Goal: Information Seeking & Learning: Learn about a topic

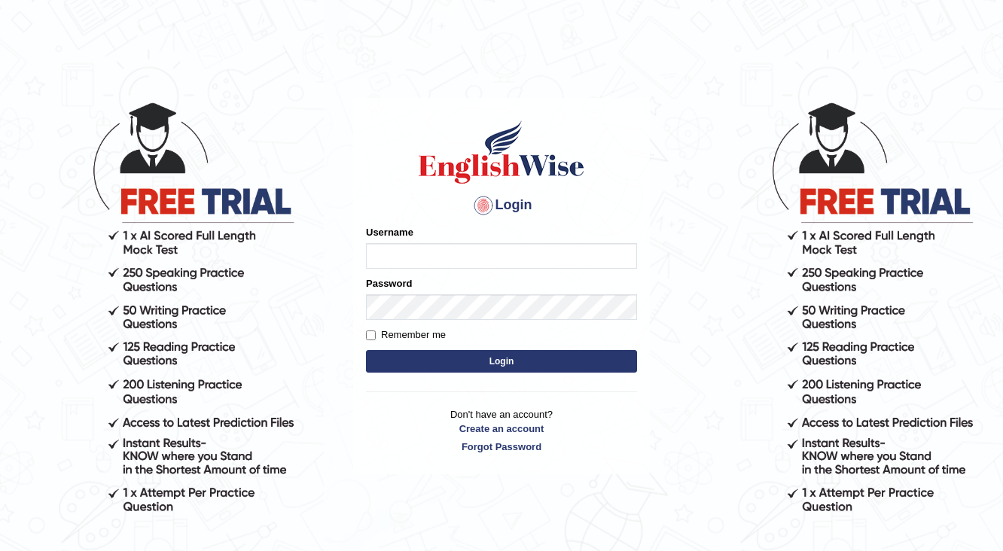
click at [417, 260] on input "Username" at bounding box center [501, 256] width 271 height 26
type input "asmita001"
click at [459, 359] on button "Login" at bounding box center [501, 361] width 271 height 23
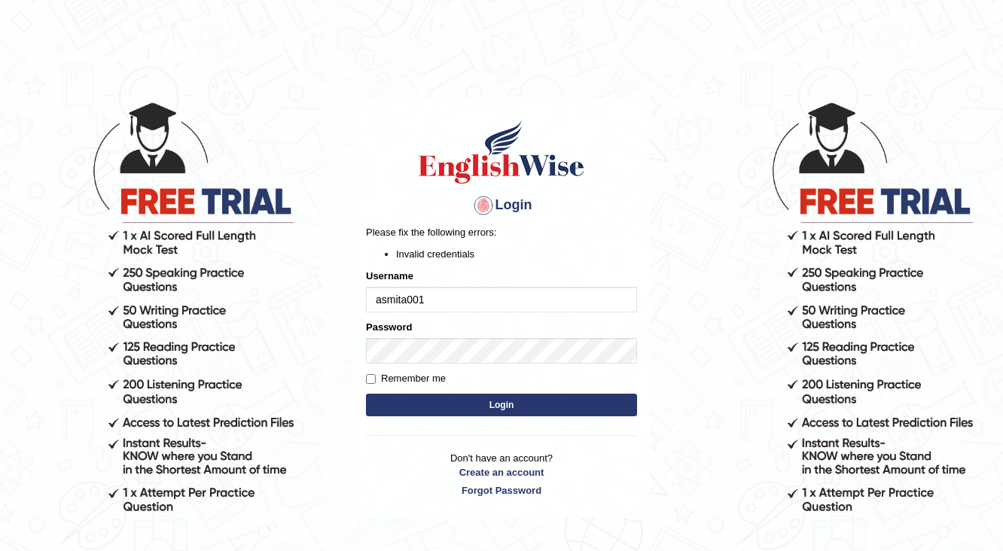
click at [432, 295] on input "asmita001" at bounding box center [501, 300] width 271 height 26
click at [459, 295] on input "asmitanepal001" at bounding box center [501, 300] width 271 height 26
type input "asmita0001"
click at [566, 410] on button "Login" at bounding box center [501, 405] width 271 height 23
click at [487, 297] on input "asmita0001" at bounding box center [501, 300] width 271 height 26
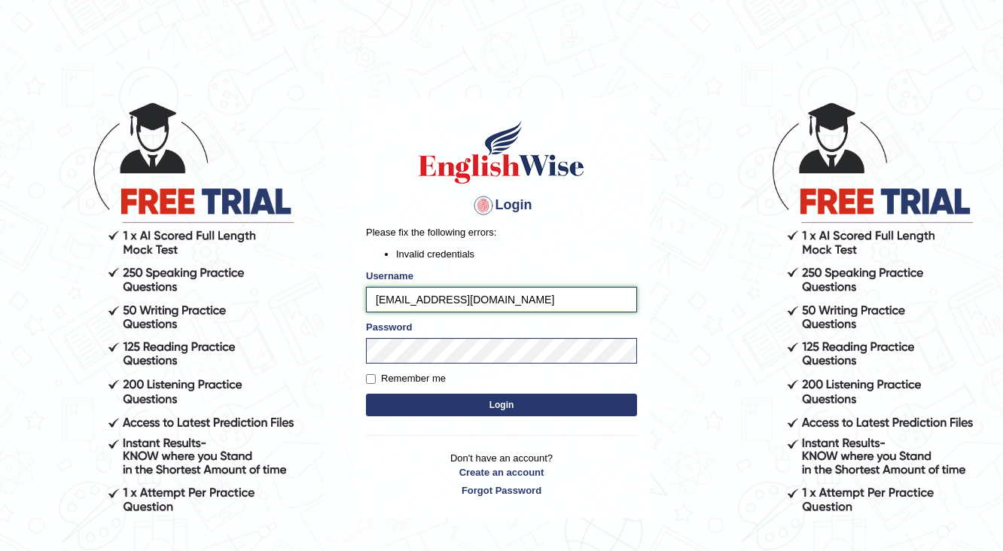
type input "asmitanepal0001@gmail.com"
click at [525, 406] on button "Login" at bounding box center [501, 405] width 271 height 23
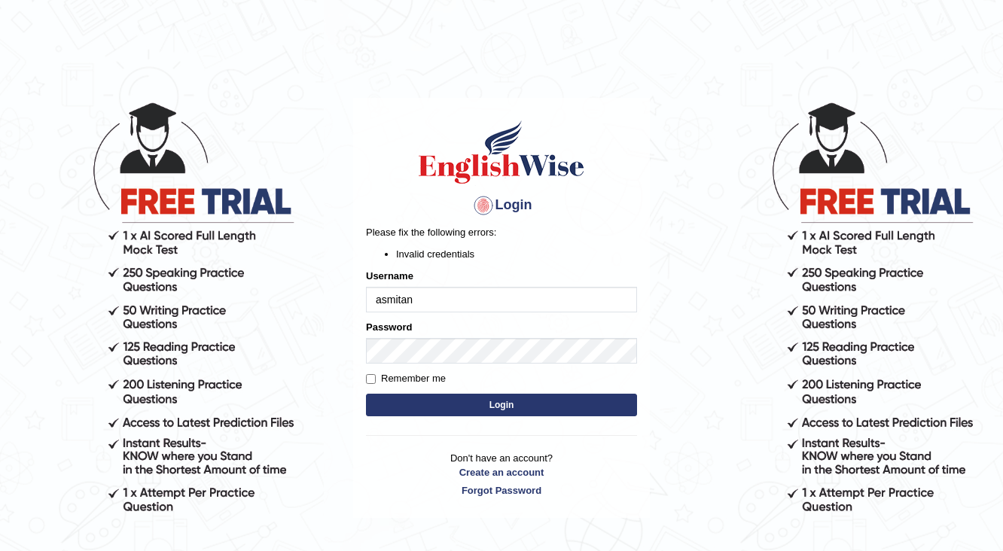
type input "[PERSON_NAME]"
click at [530, 298] on input "[EMAIL_ADDRESS][DOMAIN_NAME]" at bounding box center [501, 300] width 271 height 26
type input "asmita001"
click at [462, 407] on button "Login" at bounding box center [501, 405] width 271 height 23
click at [444, 296] on input "asmita001" at bounding box center [501, 300] width 271 height 26
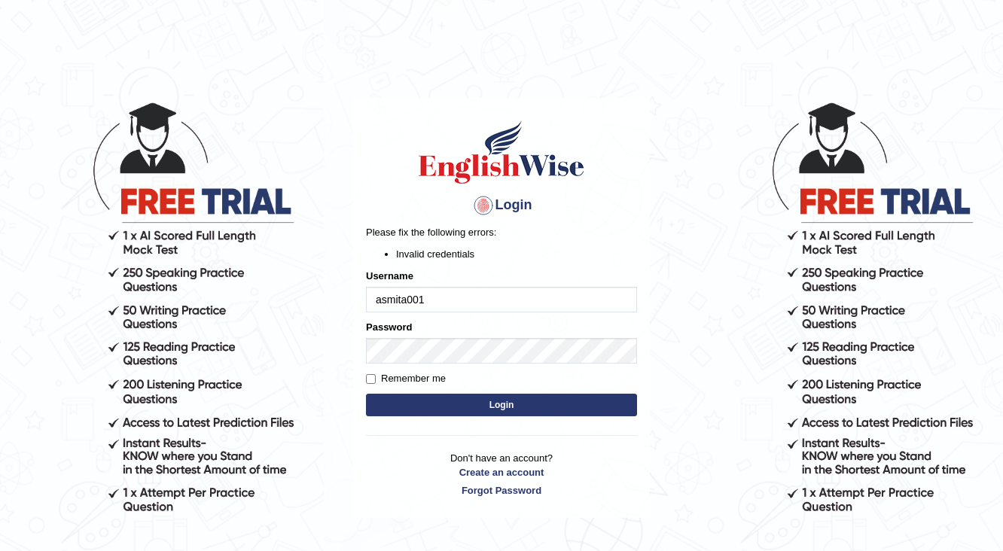
click at [420, 298] on input "asmita001" at bounding box center [501, 300] width 271 height 26
type input "asmita0001"
click at [529, 404] on button "Login" at bounding box center [501, 405] width 271 height 23
click at [405, 298] on input "asmita0001" at bounding box center [501, 300] width 271 height 26
type input "asmitanepal0001"
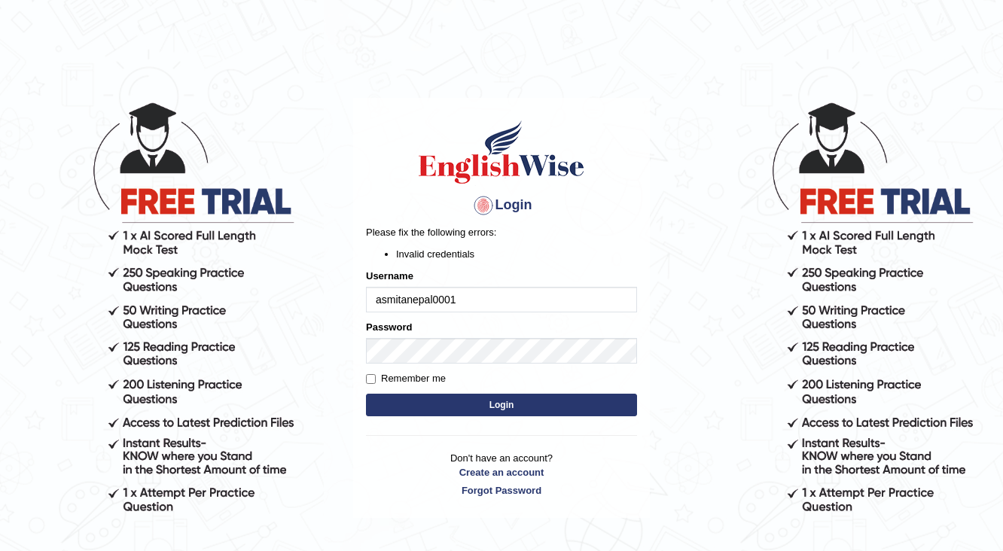
click at [444, 399] on button "Login" at bounding box center [501, 405] width 271 height 23
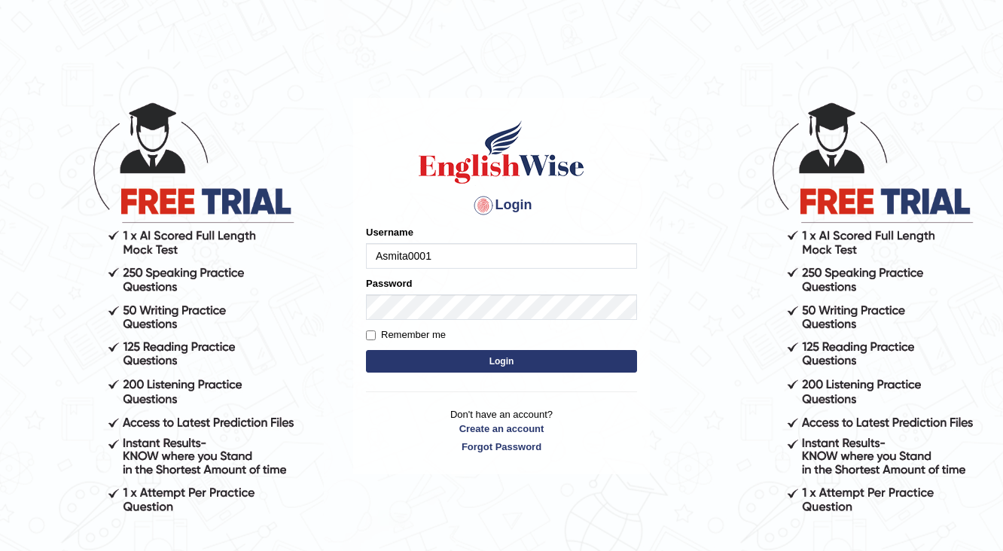
type input "Asmita0001"
click at [509, 362] on button "Login" at bounding box center [501, 361] width 271 height 23
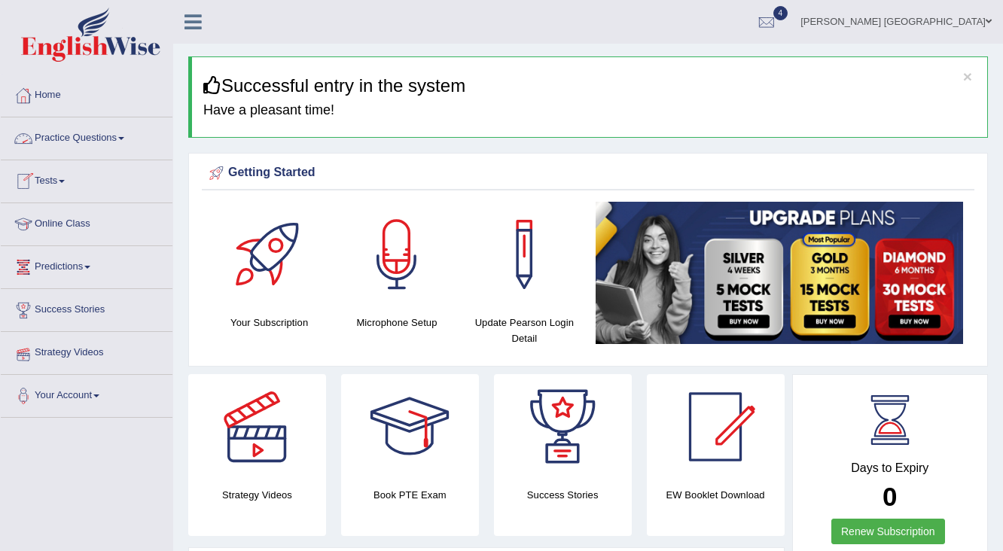
click at [82, 133] on link "Practice Questions" at bounding box center [87, 137] width 172 height 38
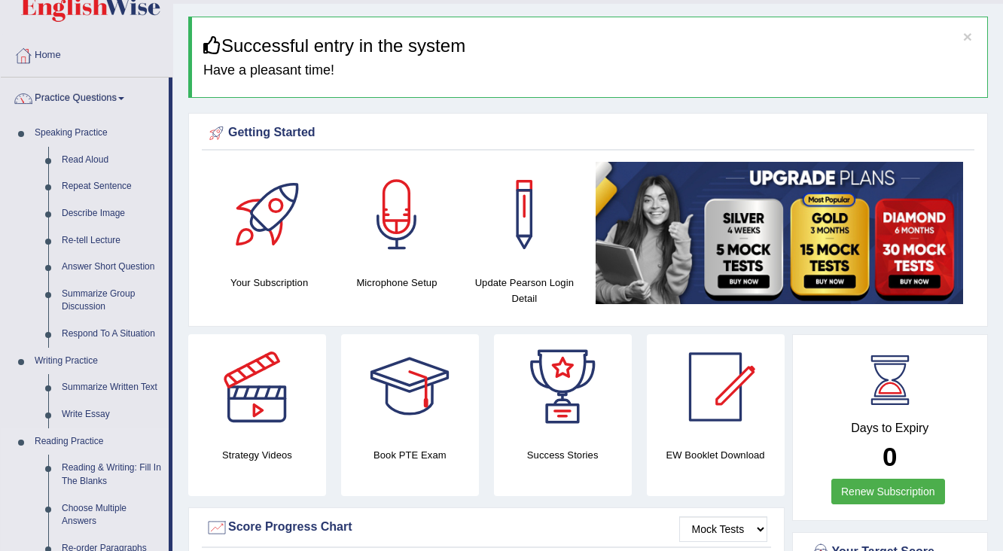
scroll to position [60, 0]
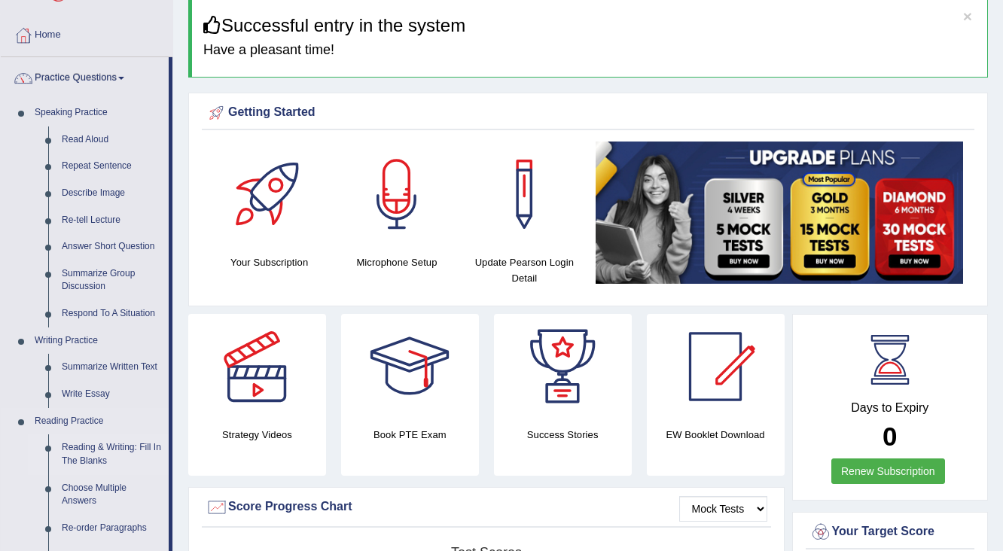
click at [112, 450] on link "Reading & Writing: Fill In The Blanks" at bounding box center [112, 455] width 114 height 40
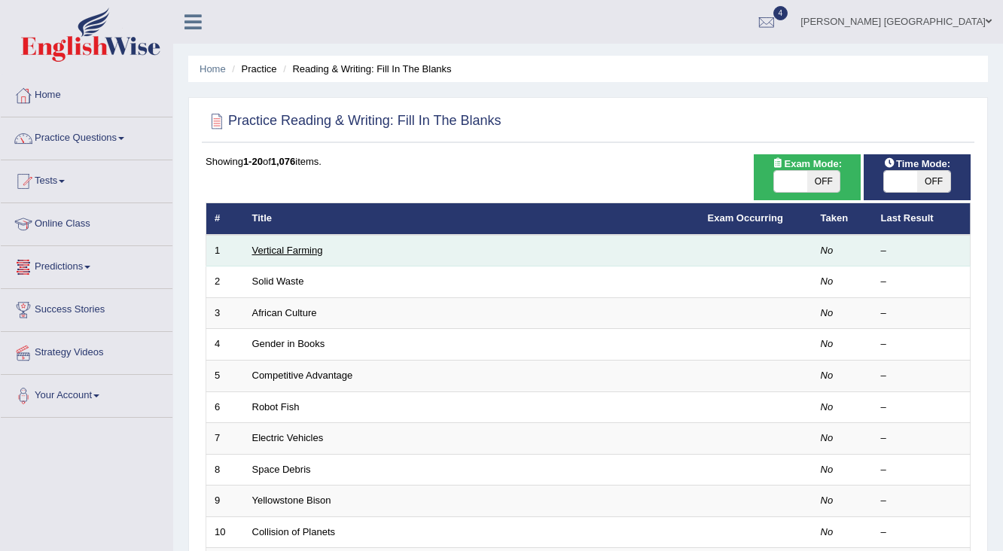
click at [282, 252] on link "Vertical Farming" at bounding box center [287, 250] width 71 height 11
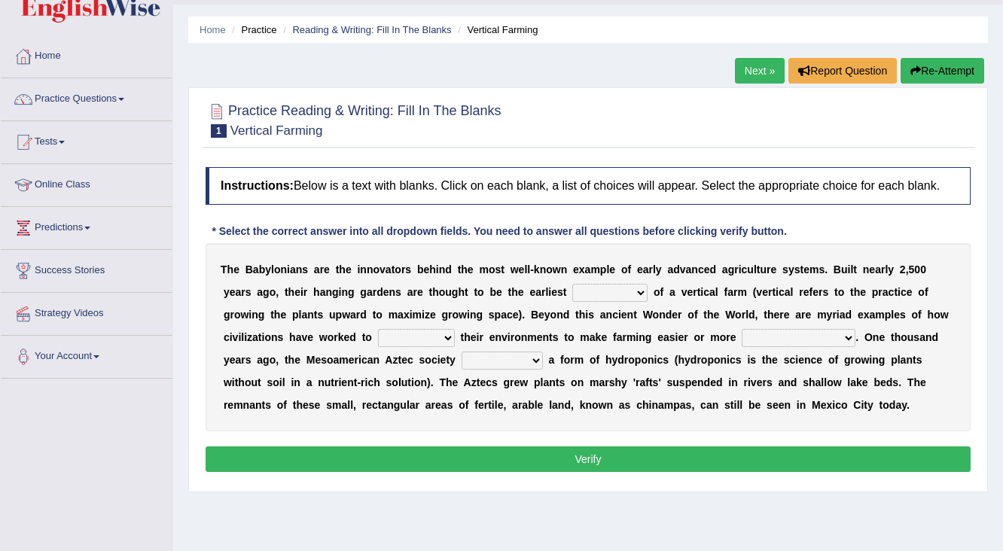
scroll to position [60, 0]
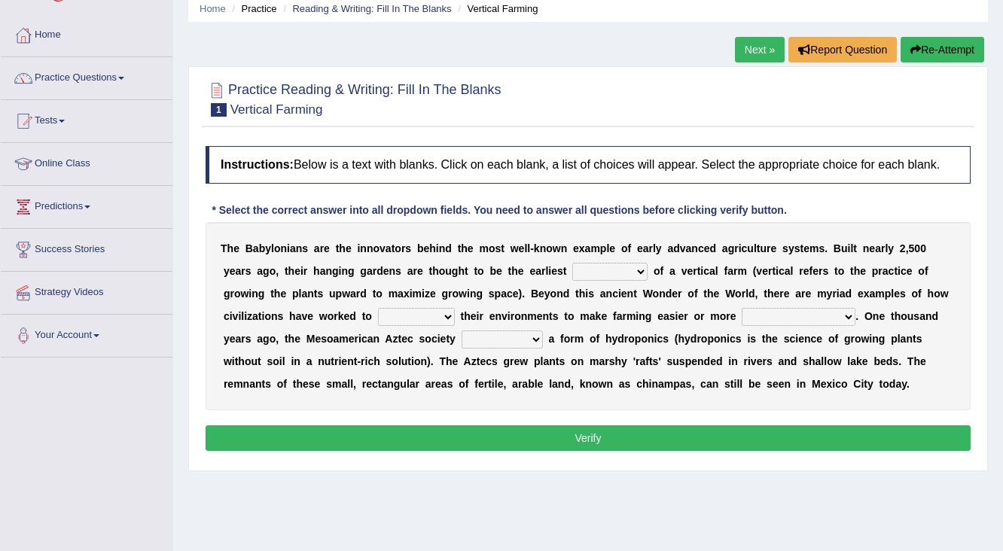
click at [594, 270] on select "prototype failure discredit protocol" at bounding box center [609, 272] width 75 height 18
select select "prototype"
click at [572, 263] on select "prototype failure discredit protocol" at bounding box center [609, 272] width 75 height 18
click at [634, 273] on select "prototype failure discredit protocol" at bounding box center [609, 272] width 75 height 18
click at [417, 308] on select "manipulate escape respect disarrange" at bounding box center [416, 317] width 77 height 18
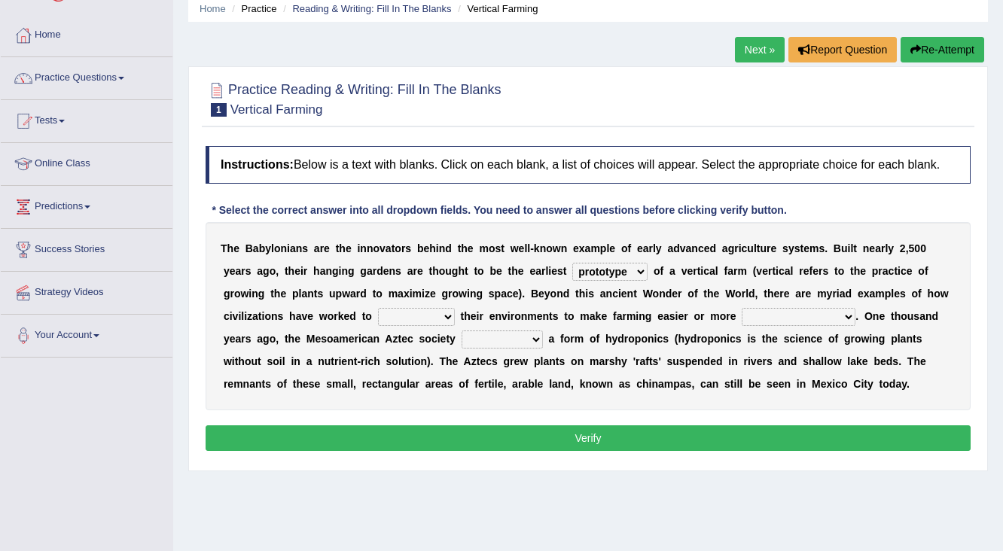
select select "manipulate"
click at [378, 308] on select "manipulate escape respect disarrange" at bounding box center [416, 317] width 77 height 18
click at [774, 312] on select "productive constructive connective counterproductive" at bounding box center [799, 317] width 114 height 18
select select "productive"
click at [742, 308] on select "productive constructive connective counterproductive" at bounding box center [799, 317] width 114 height 18
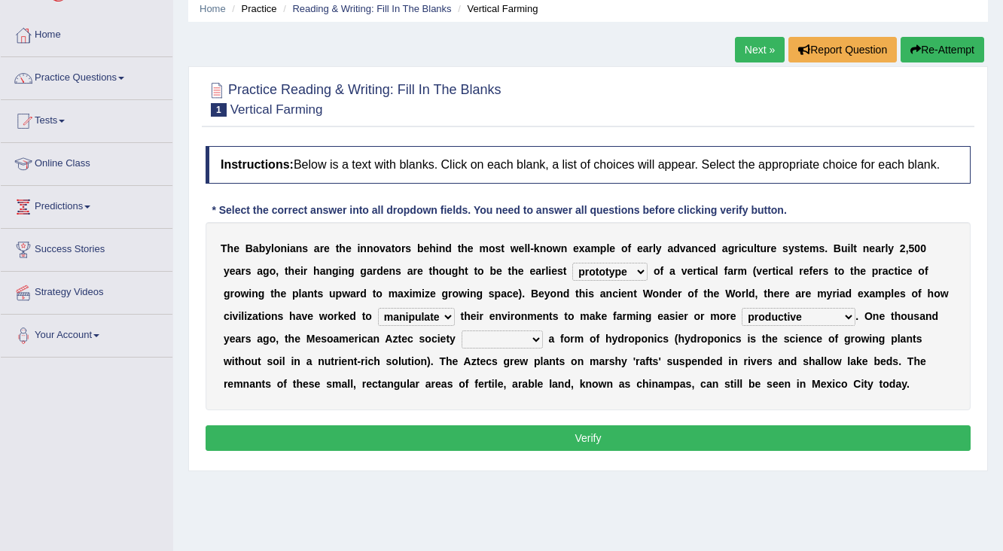
click at [479, 337] on select "domineered volunteered pioneered engineered" at bounding box center [502, 340] width 81 height 18
select select "volunteered"
click at [462, 331] on select "domineered volunteered pioneered engineered" at bounding box center [502, 340] width 81 height 18
click at [482, 429] on button "Verify" at bounding box center [588, 439] width 765 height 26
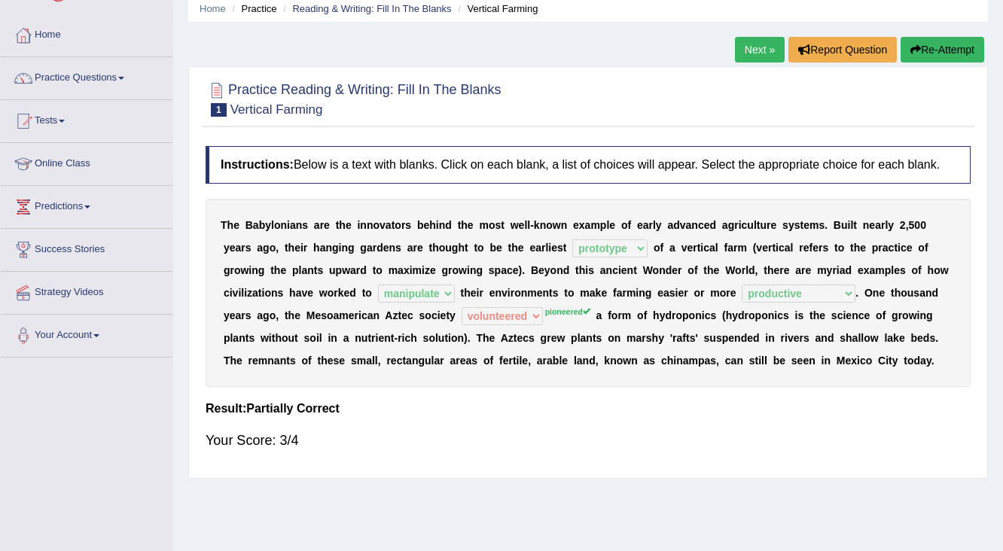
click at [761, 47] on link "Next »" at bounding box center [760, 50] width 50 height 26
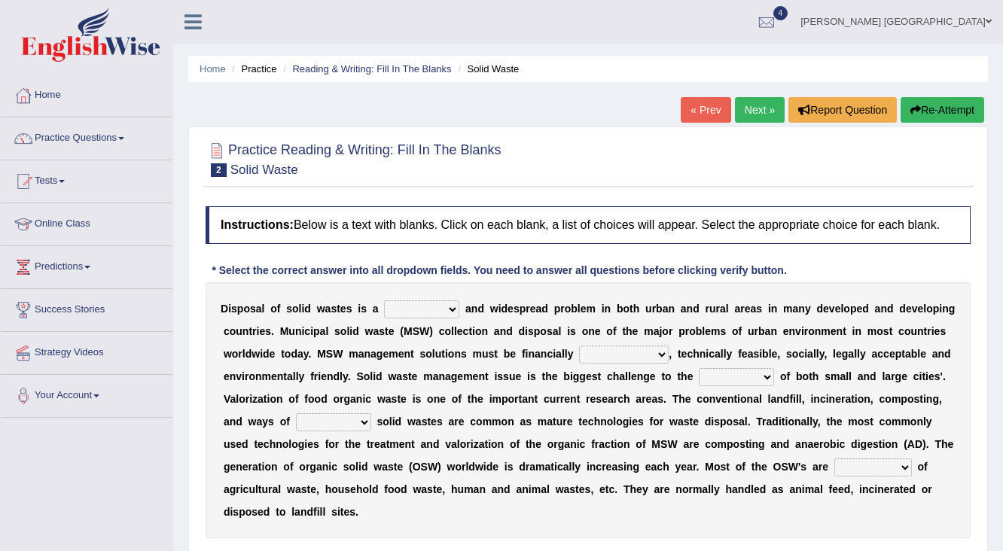
click at [424, 303] on select "slanting stinging stalling shafting" at bounding box center [421, 310] width 75 height 18
select select "shafting"
click at [384, 301] on select "slanting stinging stalling shafting" at bounding box center [421, 310] width 75 height 18
click at [45, 92] on link "Home" at bounding box center [87, 94] width 172 height 38
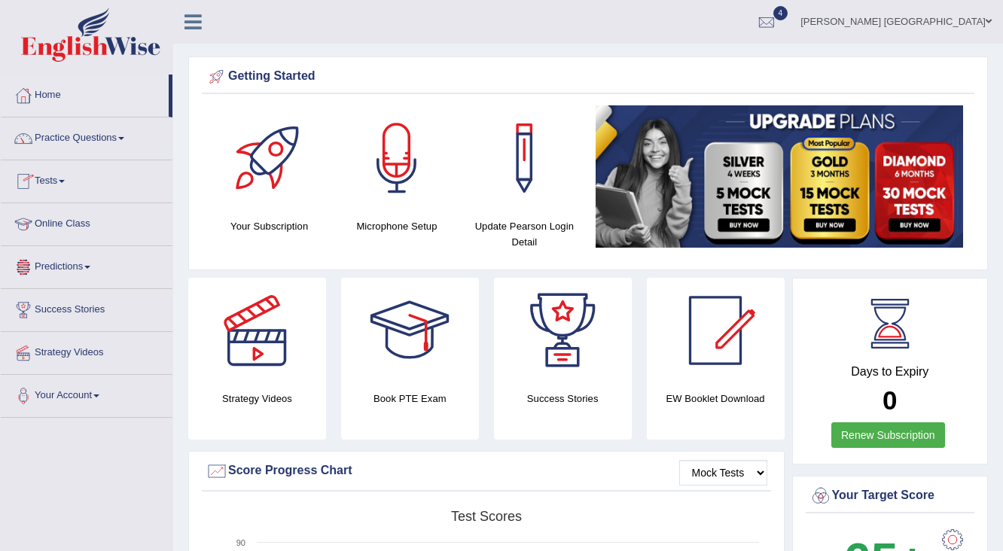
click at [69, 176] on link "Tests" at bounding box center [87, 179] width 172 height 38
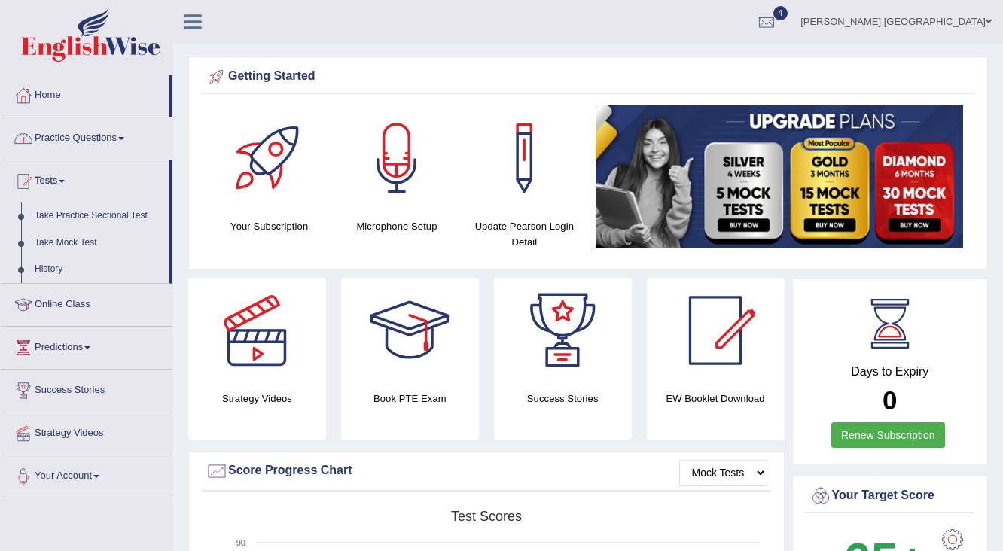
click at [69, 128] on link "Practice Questions" at bounding box center [87, 137] width 172 height 38
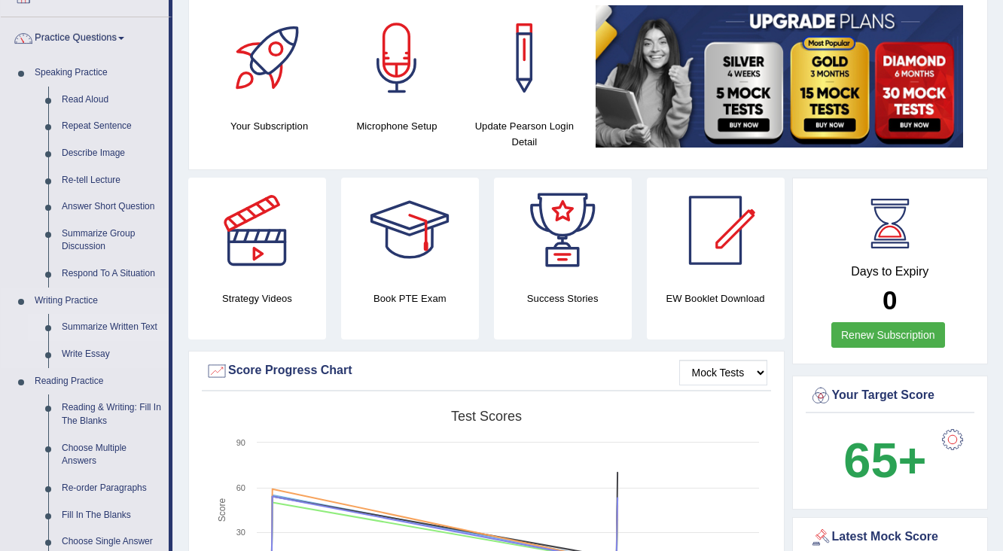
scroll to position [121, 0]
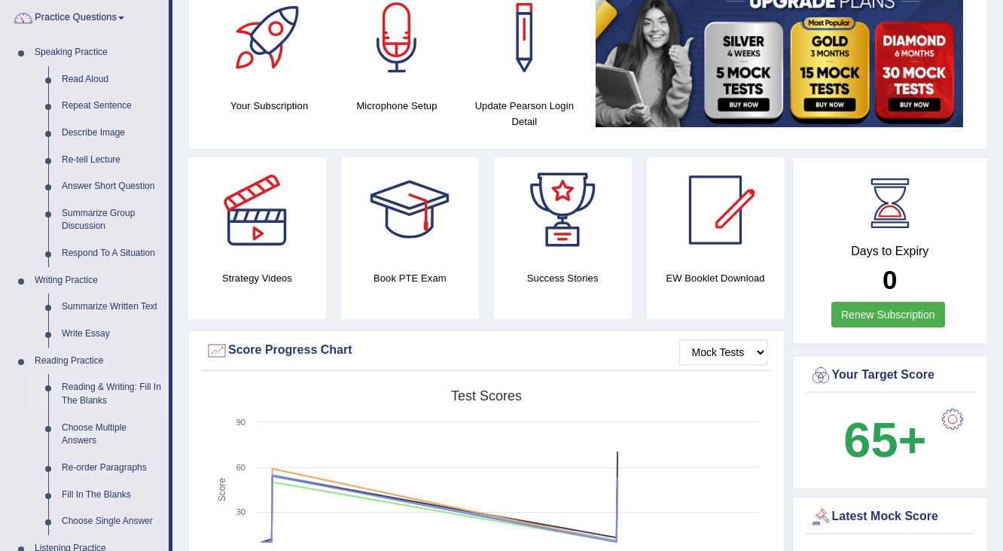
click at [78, 383] on link "Reading & Writing: Fill In The Blanks" at bounding box center [112, 394] width 114 height 40
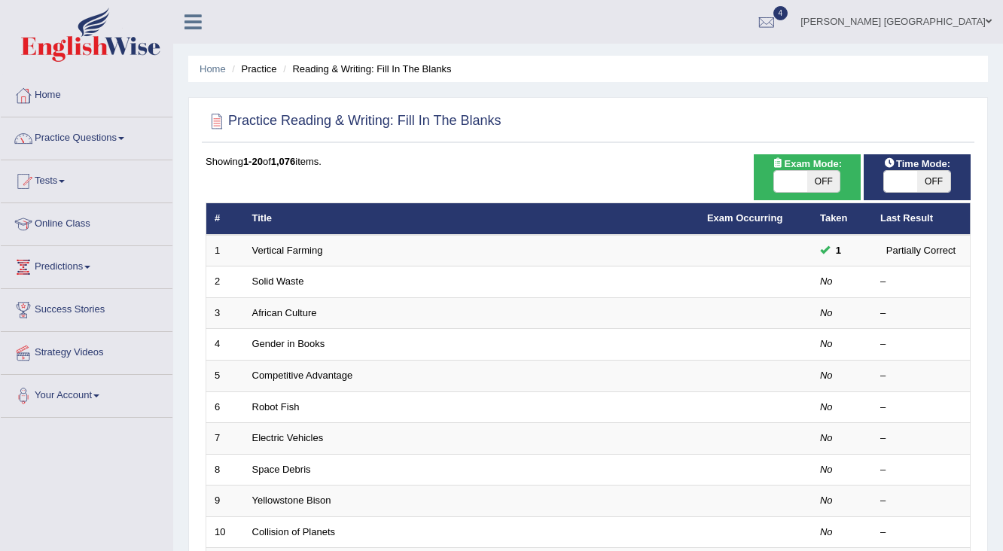
click at [821, 175] on span "OFF" at bounding box center [824, 181] width 33 height 21
checkbox input "true"
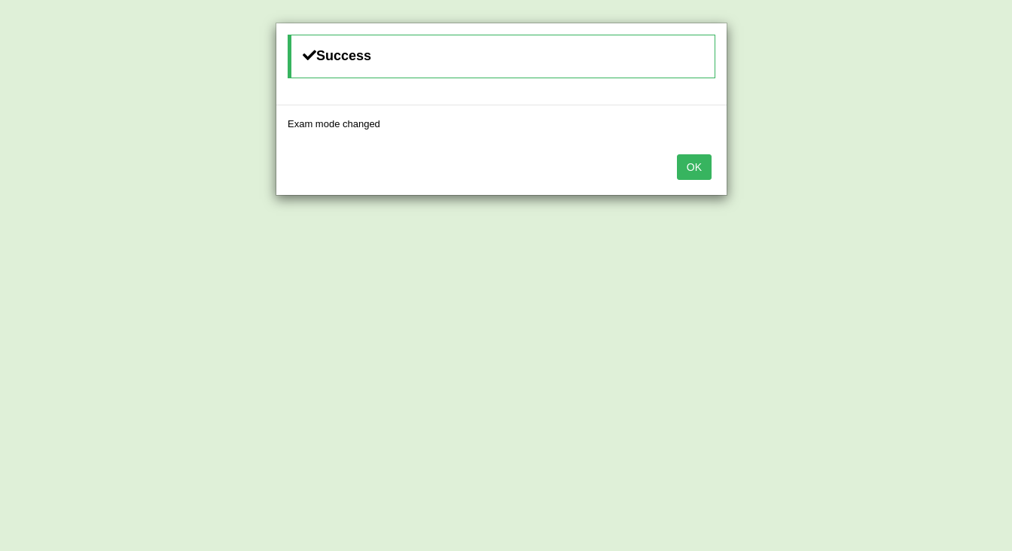
click at [698, 167] on button "OK" at bounding box center [694, 167] width 35 height 26
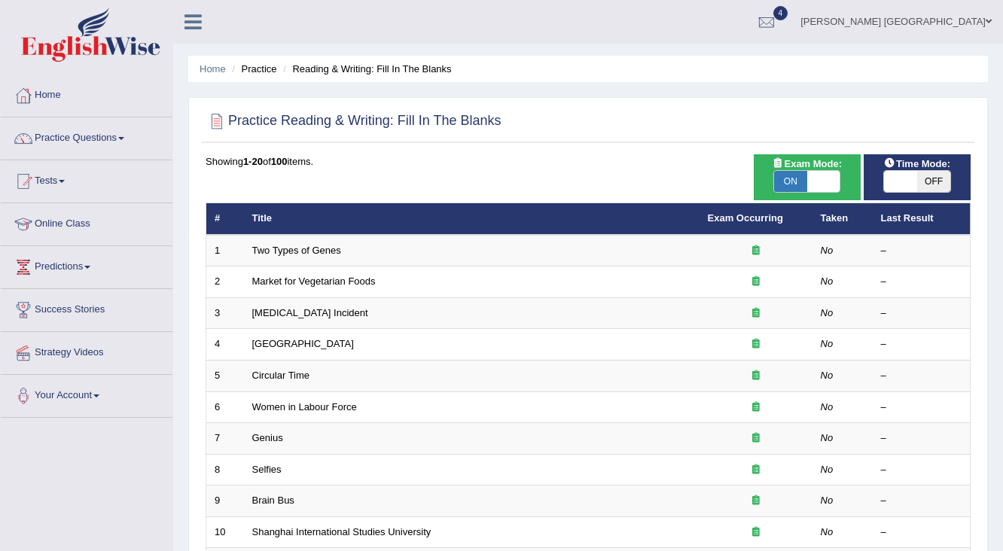
click at [925, 176] on span "OFF" at bounding box center [933, 181] width 33 height 21
checkbox input "true"
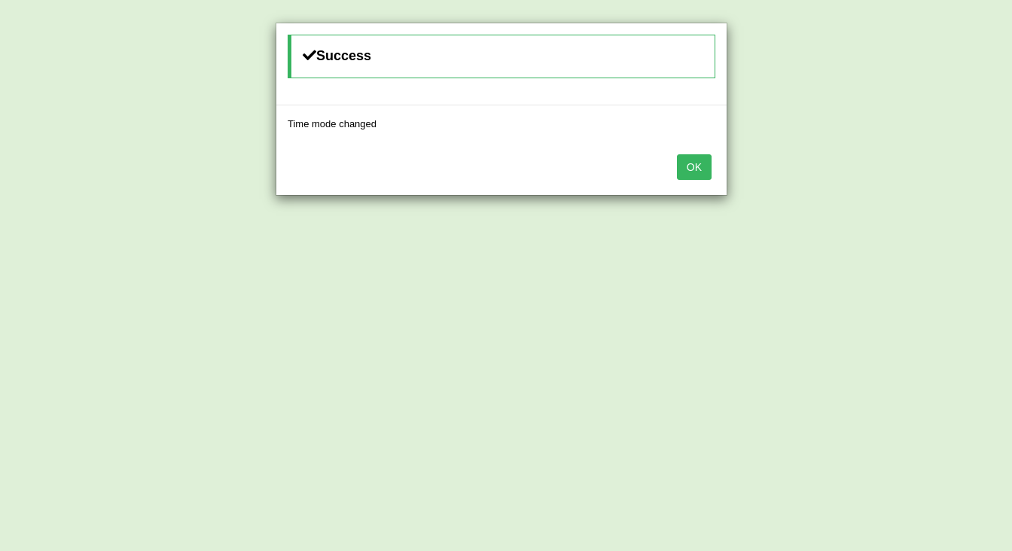
click at [691, 169] on button "OK" at bounding box center [694, 167] width 35 height 26
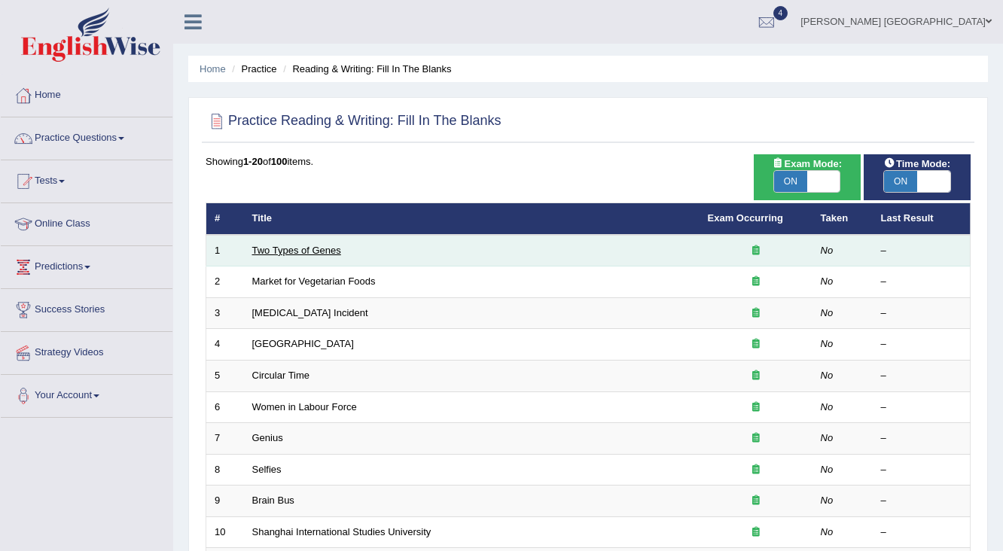
click at [279, 246] on link "Two Types of Genes" at bounding box center [296, 250] width 89 height 11
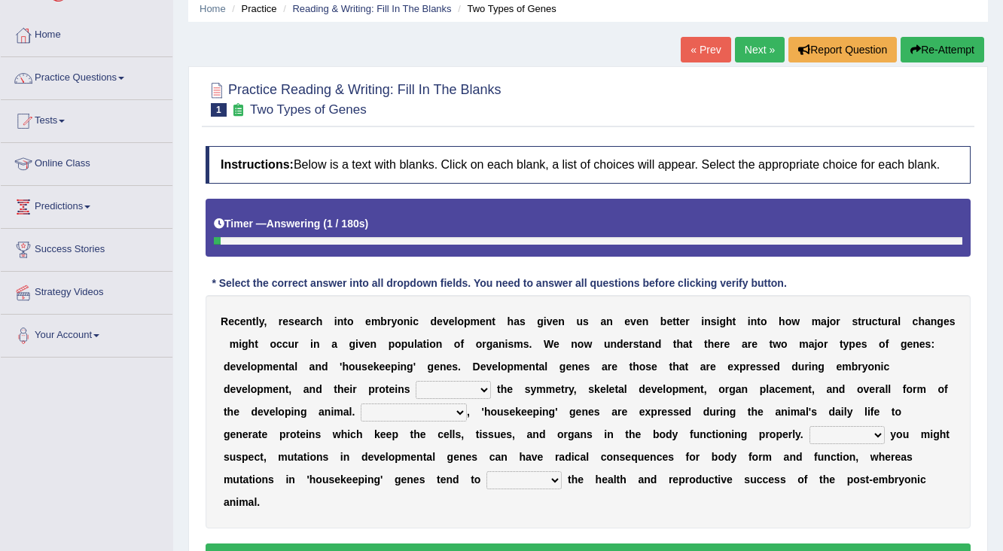
scroll to position [121, 0]
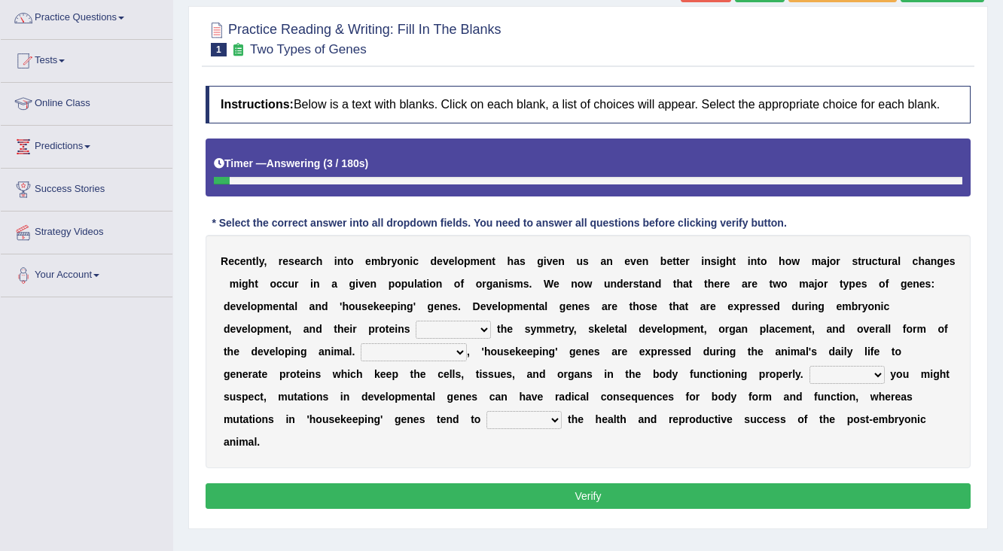
click at [463, 325] on select "push control hold elevate" at bounding box center [453, 330] width 75 height 18
click at [416, 321] on select "push control hold elevate" at bounding box center [453, 330] width 75 height 18
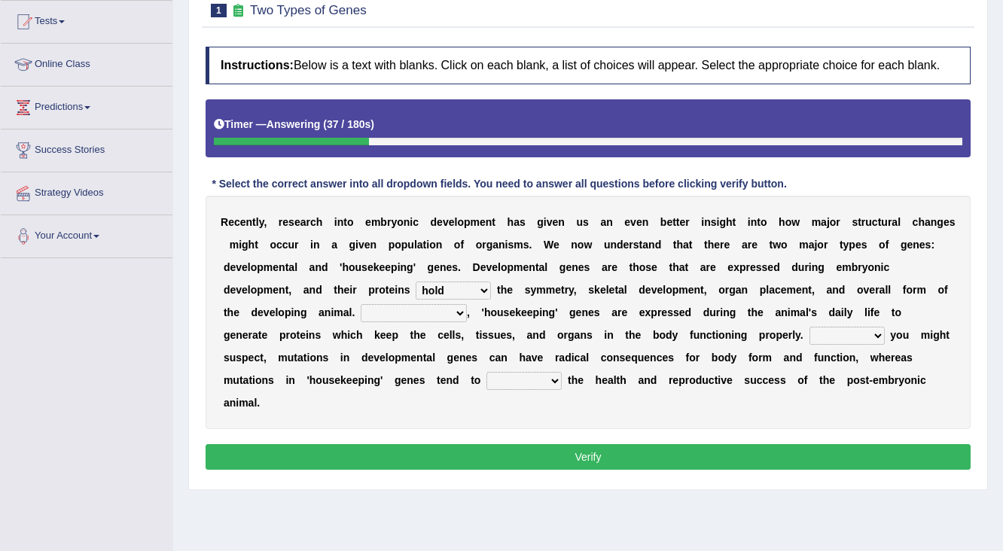
scroll to position [181, 0]
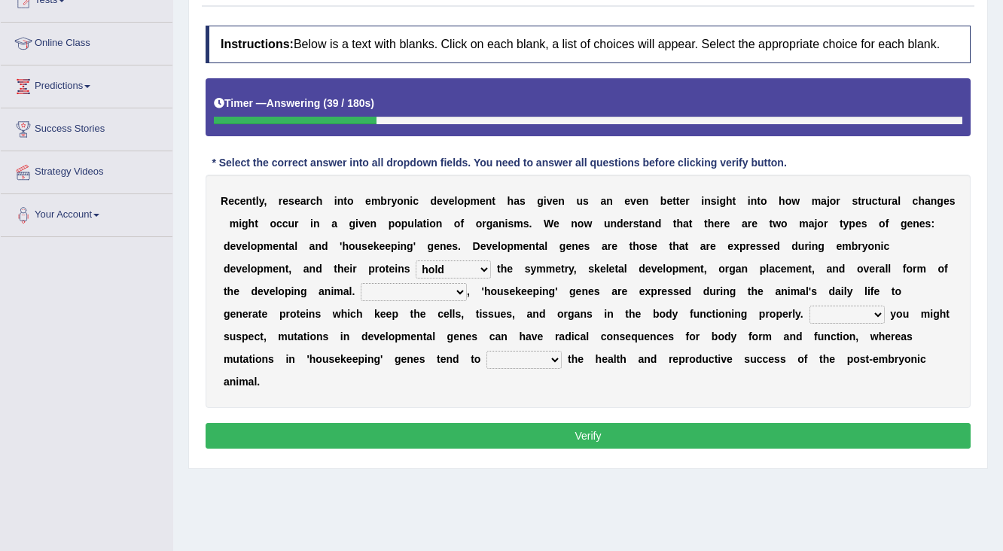
click at [456, 283] on select "Correspondingly Inclusively Conversely In contrast" at bounding box center [414, 292] width 106 height 18
click at [460, 267] on select "push control hold elevate" at bounding box center [453, 270] width 75 height 18
select select "elevate"
click at [416, 261] on select "push control hold elevate" at bounding box center [453, 270] width 75 height 18
click at [425, 262] on select "push control hold elevate" at bounding box center [453, 270] width 75 height 18
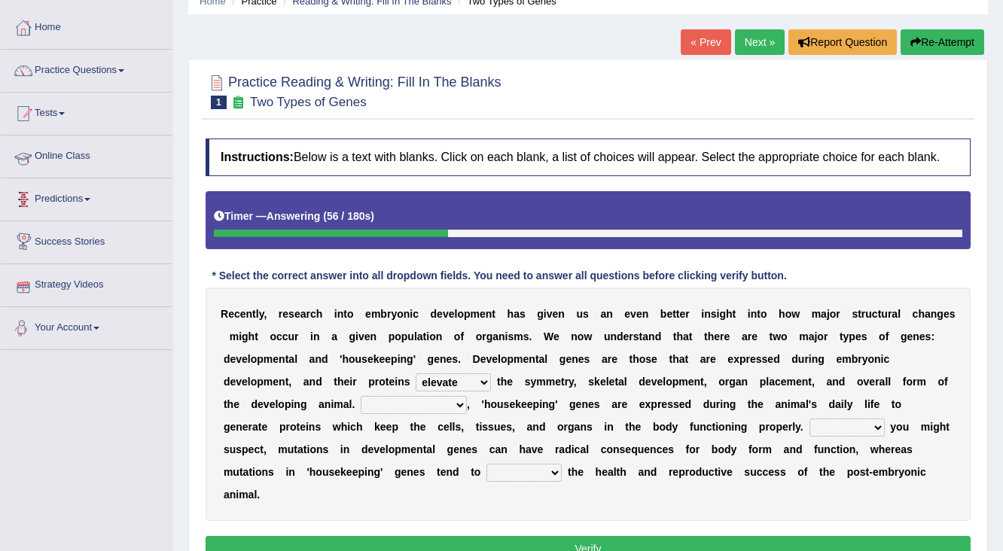
scroll to position [0, 0]
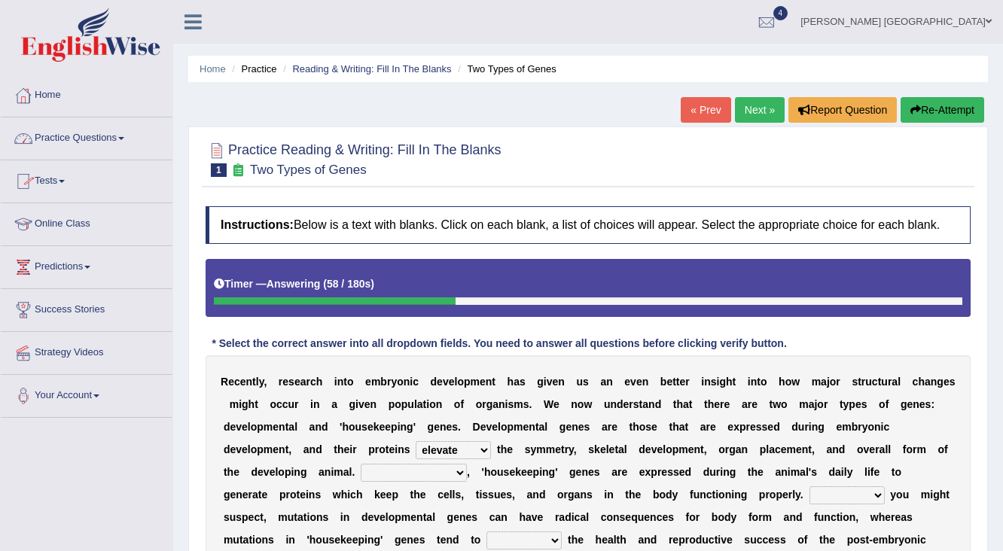
click at [50, 89] on link "Home" at bounding box center [87, 94] width 172 height 38
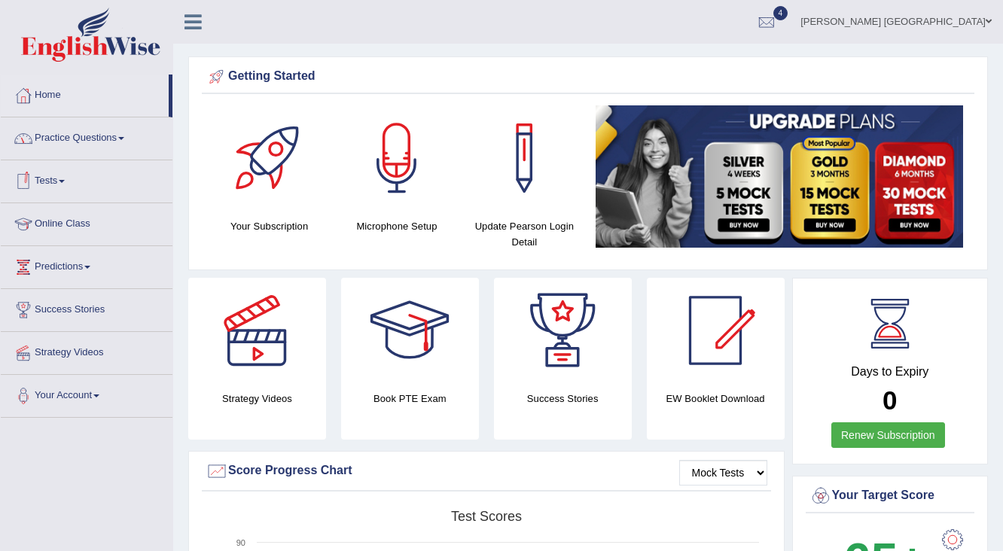
click at [57, 180] on link "Tests" at bounding box center [87, 179] width 172 height 38
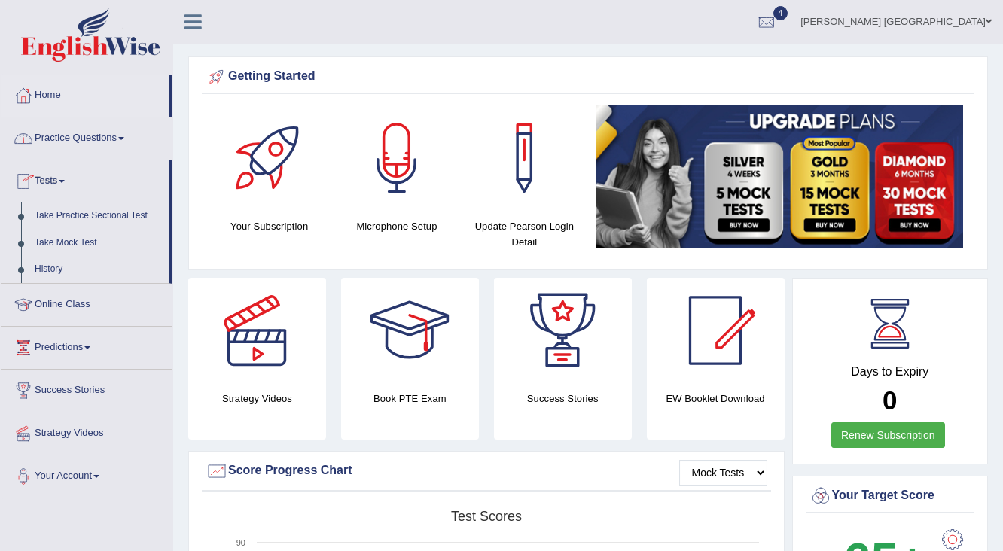
click at [65, 136] on link "Practice Questions" at bounding box center [87, 137] width 172 height 38
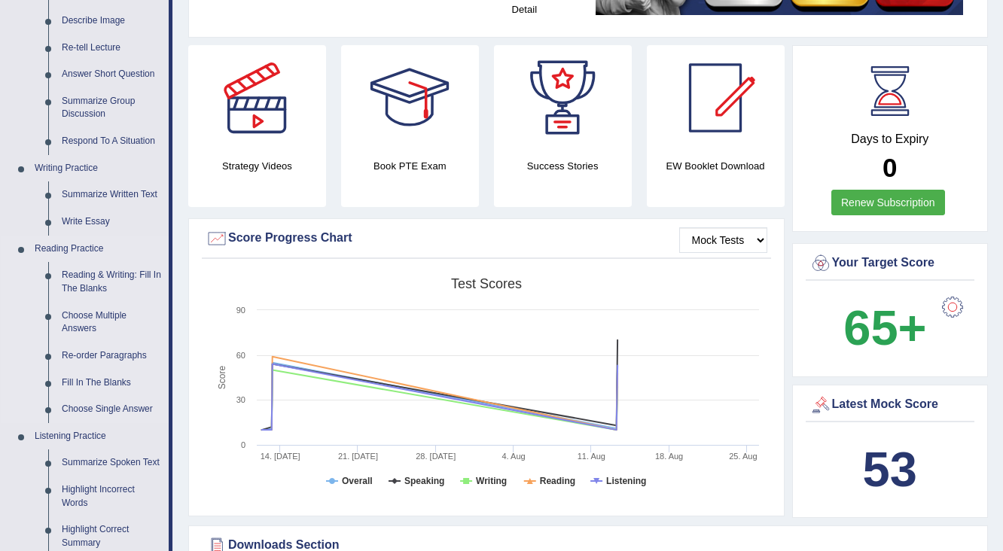
scroll to position [241, 0]
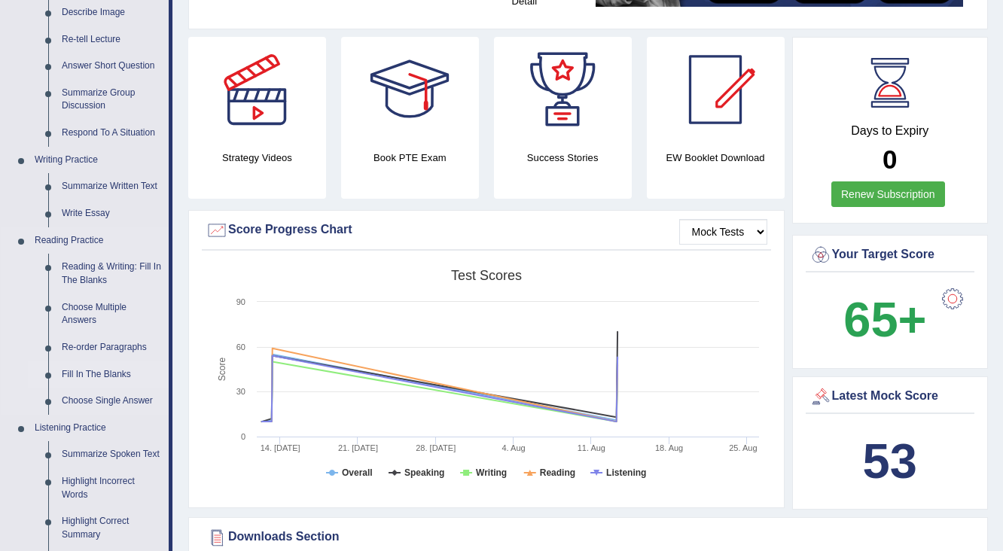
click at [87, 371] on link "Fill In The Blanks" at bounding box center [112, 375] width 114 height 27
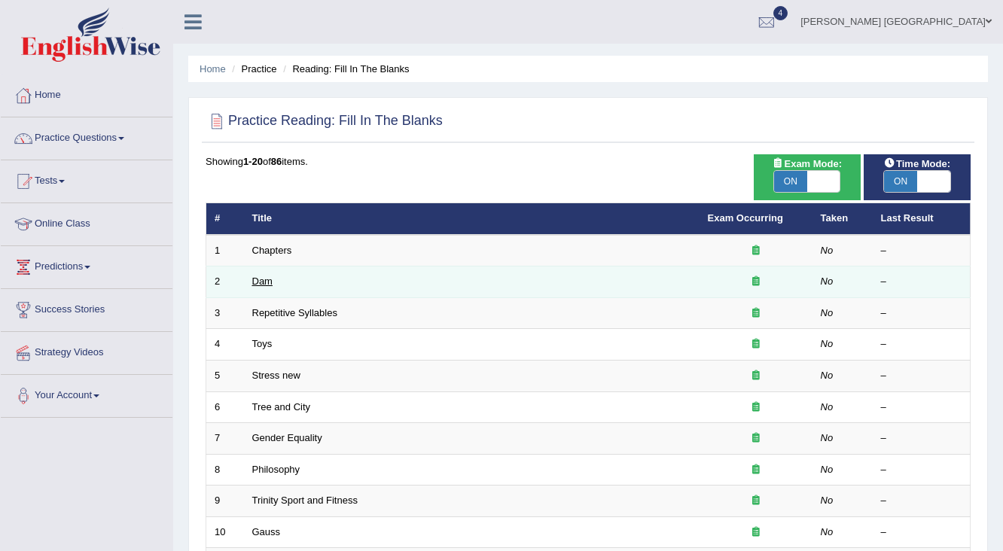
click at [271, 281] on link "Dam" at bounding box center [262, 281] width 20 height 11
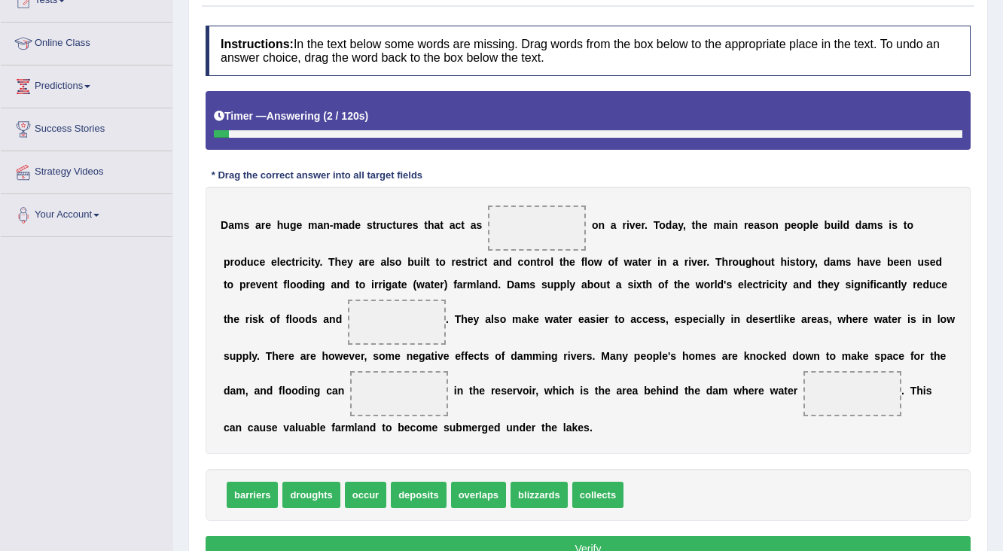
scroll to position [241, 0]
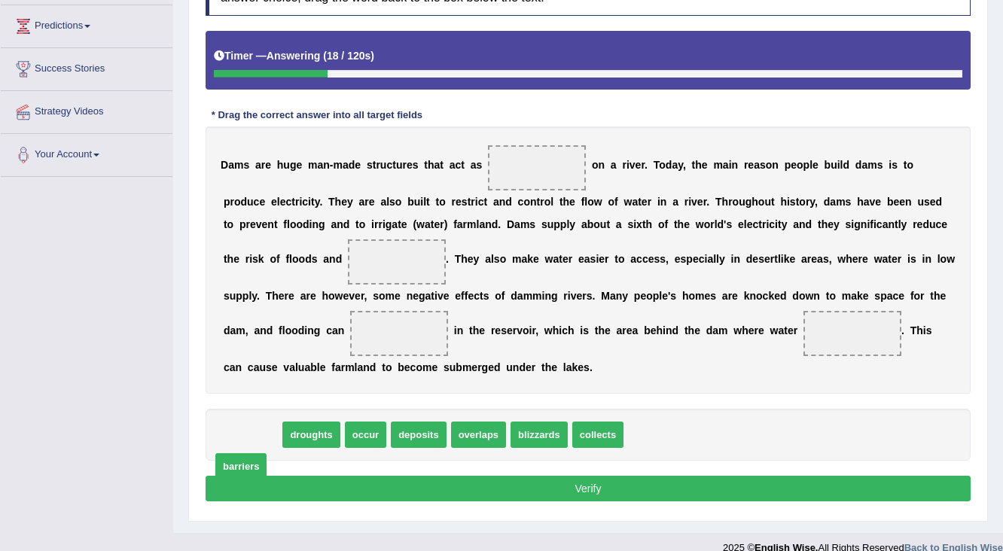
drag, startPoint x: 250, startPoint y: 432, endPoint x: 239, endPoint y: 463, distance: 33.6
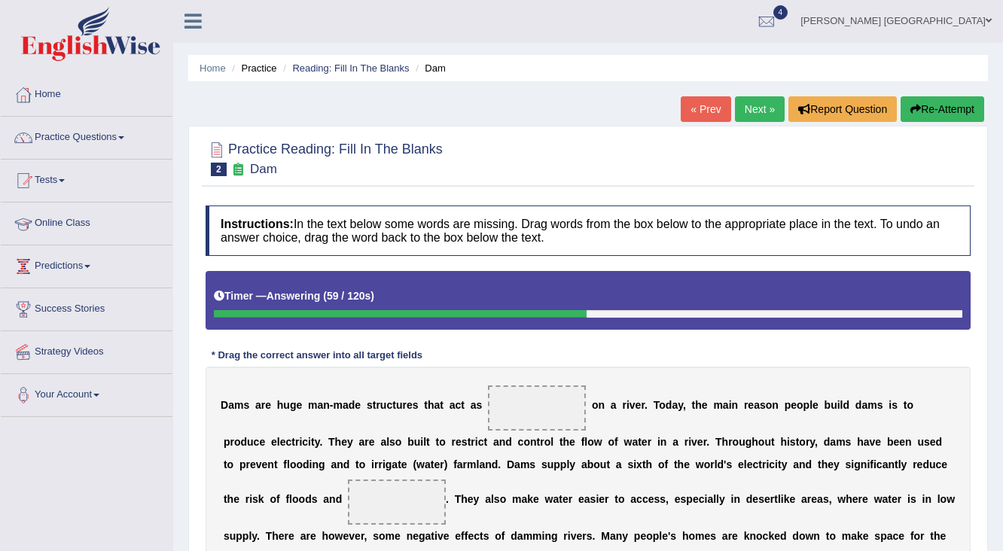
scroll to position [0, 0]
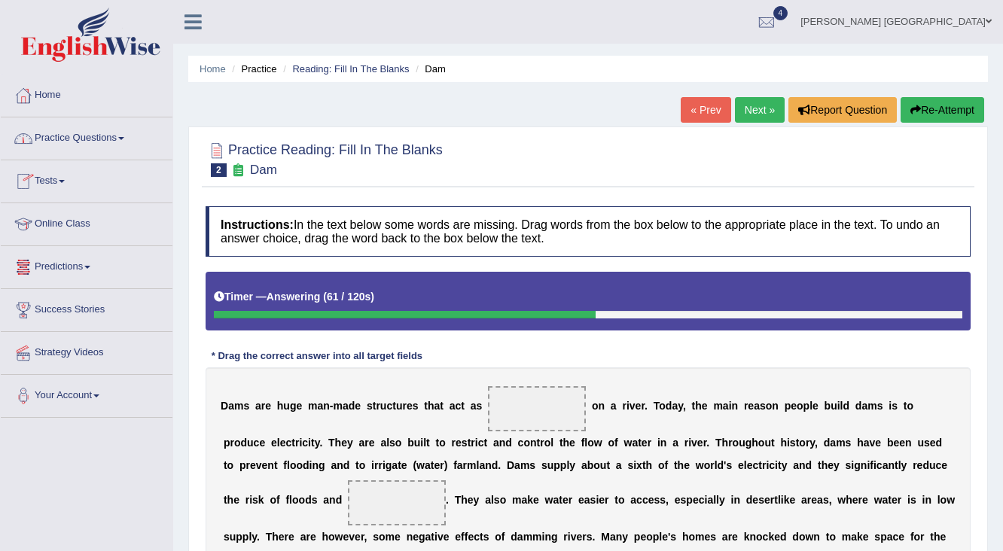
click at [98, 135] on link "Practice Questions" at bounding box center [87, 137] width 172 height 38
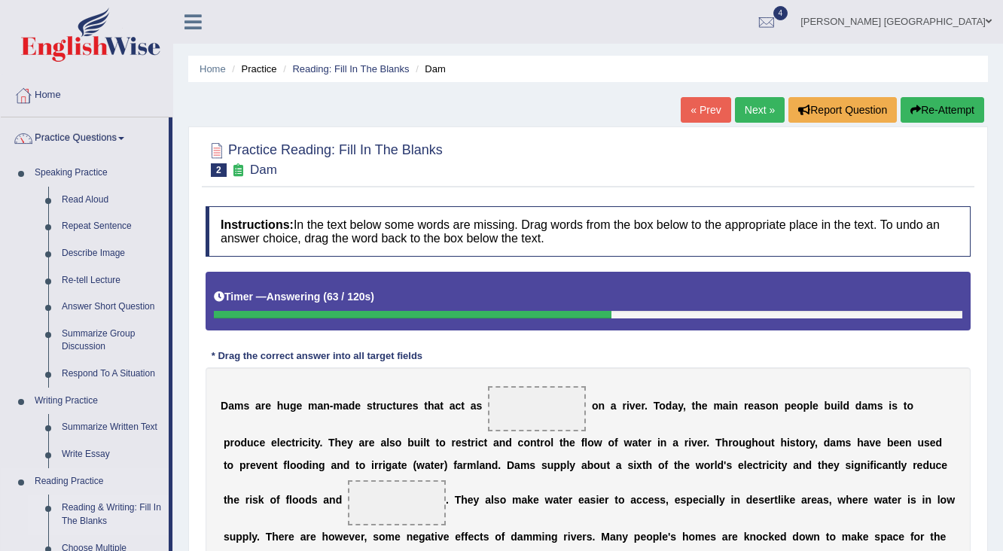
click at [118, 503] on link "Reading & Writing: Fill In The Blanks" at bounding box center [112, 515] width 114 height 40
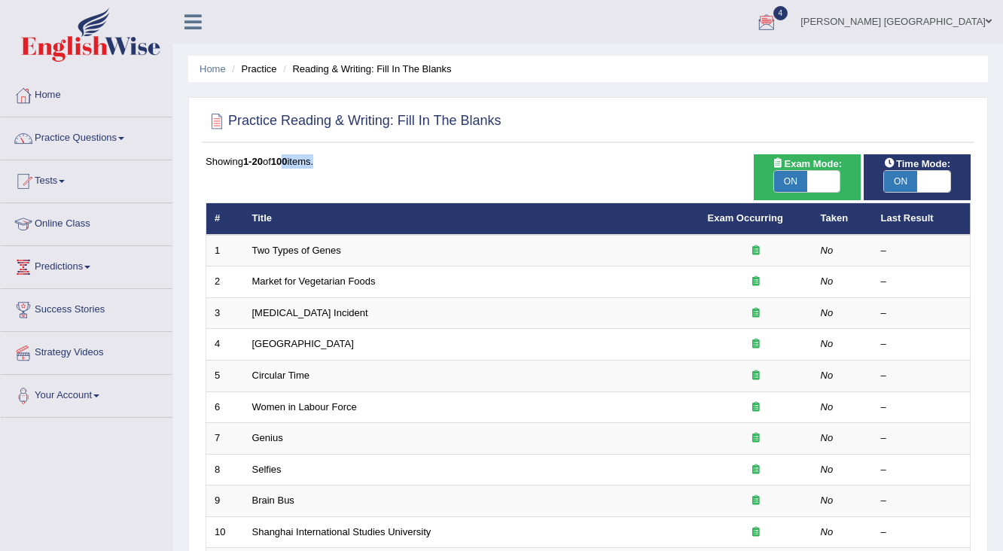
drag, startPoint x: 902, startPoint y: 5, endPoint x: 262, endPoint y: 197, distance: 668.5
click at [262, 197] on div "Showing 1-20 of 100 items. # Title Exam Occurring Taken Last Result 1 Two Types…" at bounding box center [588, 544] width 765 height 781
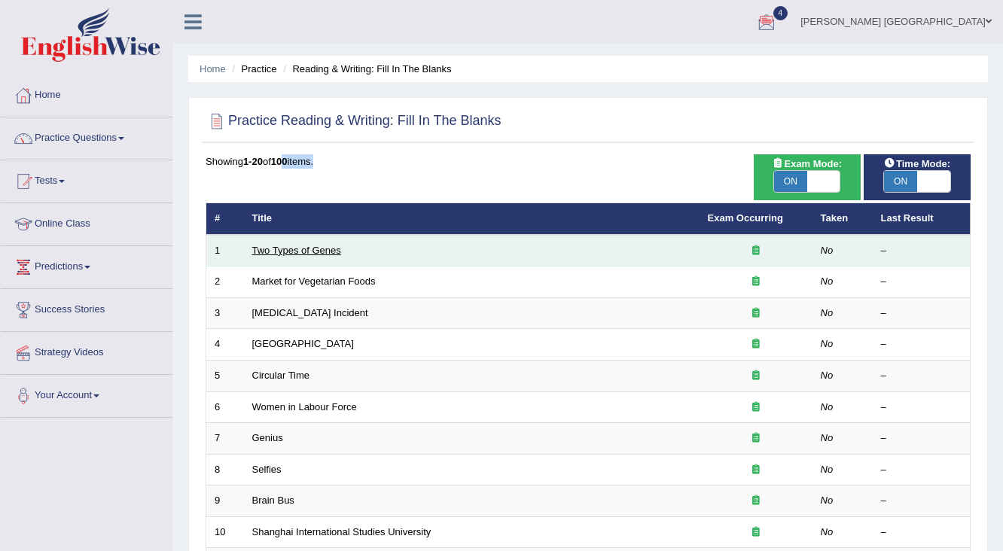
click at [289, 252] on link "Two Types of Genes" at bounding box center [296, 250] width 89 height 11
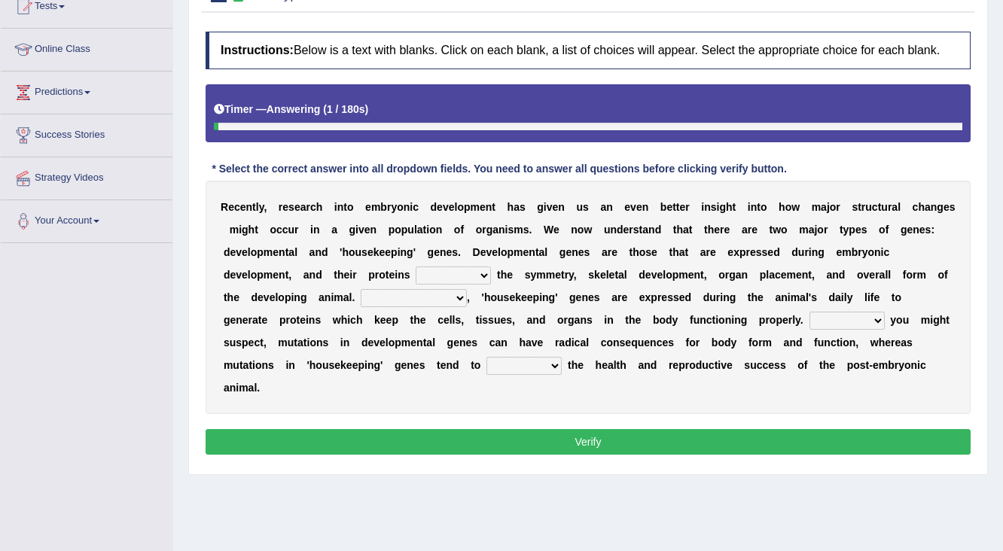
scroll to position [181, 0]
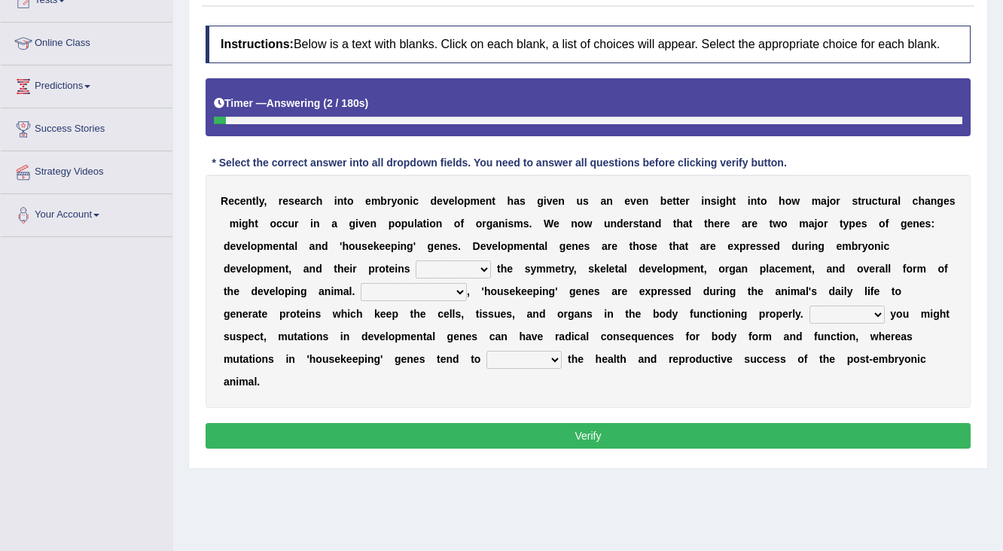
click at [460, 262] on select "push control hold elevate" at bounding box center [453, 270] width 75 height 18
select select "elevate"
click at [416, 261] on select "push control hold elevate" at bounding box center [453, 270] width 75 height 18
click at [447, 287] on select "Correspondingly Inclusively Conversely In contrast" at bounding box center [414, 292] width 106 height 18
select select "Conversely"
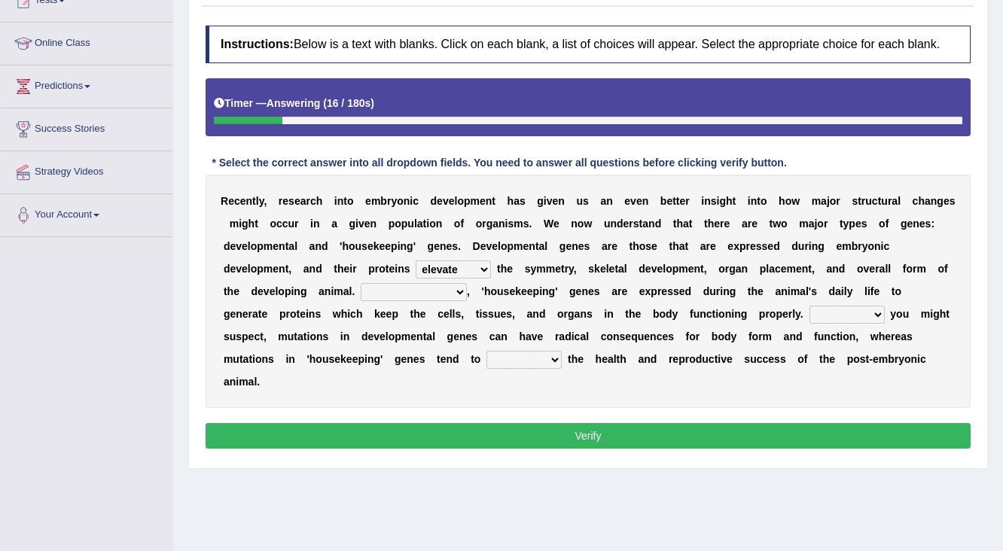
click at [361, 283] on select "Correspondingly Inclusively Conversely In contrast" at bounding box center [414, 292] width 106 height 18
click at [826, 314] on select "For As With Within" at bounding box center [847, 315] width 75 height 18
select select "For"
click at [810, 306] on select "For As With Within" at bounding box center [847, 315] width 75 height 18
click at [542, 351] on select "affect effect interrupt defect" at bounding box center [524, 360] width 75 height 18
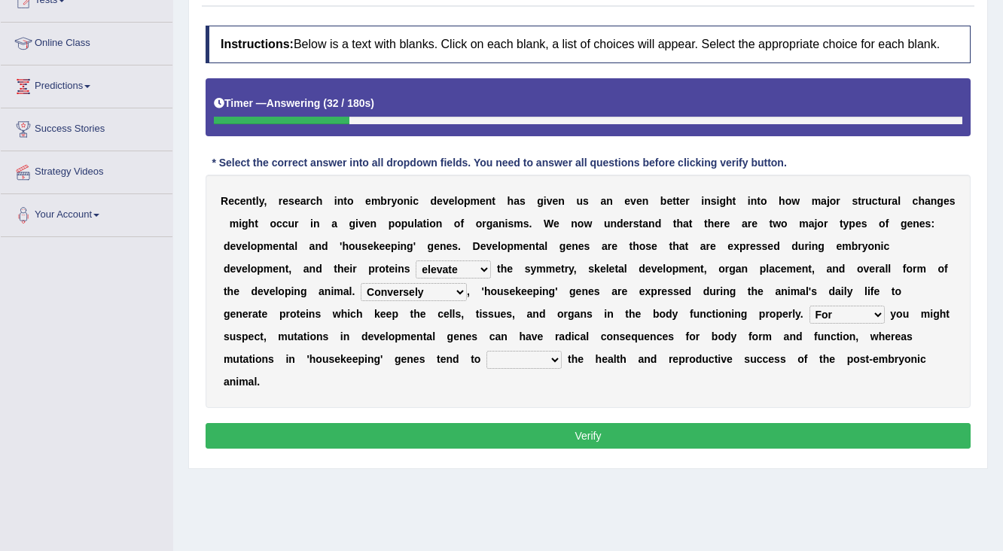
select select "affect"
click at [487, 351] on select "affect effect interrupt defect" at bounding box center [524, 360] width 75 height 18
click at [490, 431] on button "Verify" at bounding box center [588, 436] width 765 height 26
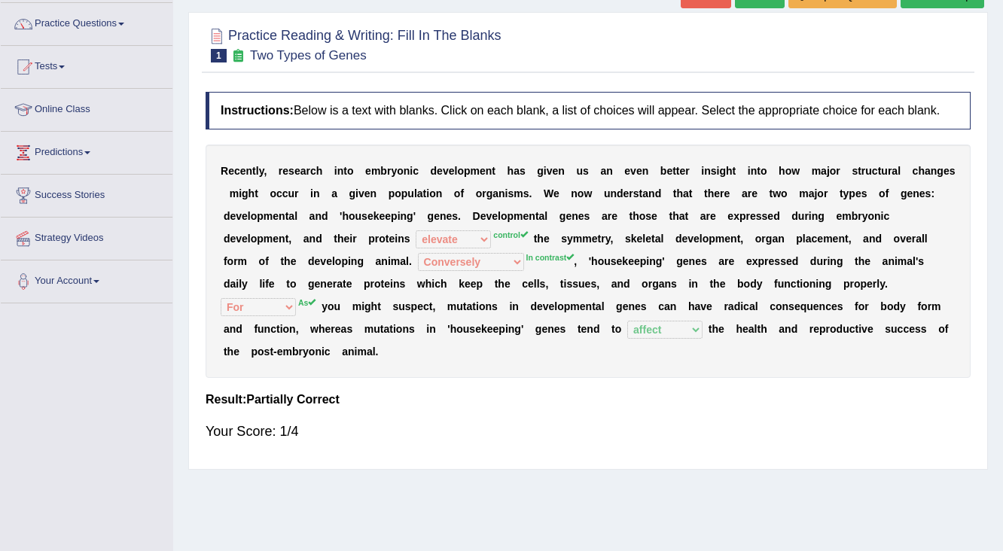
scroll to position [0, 0]
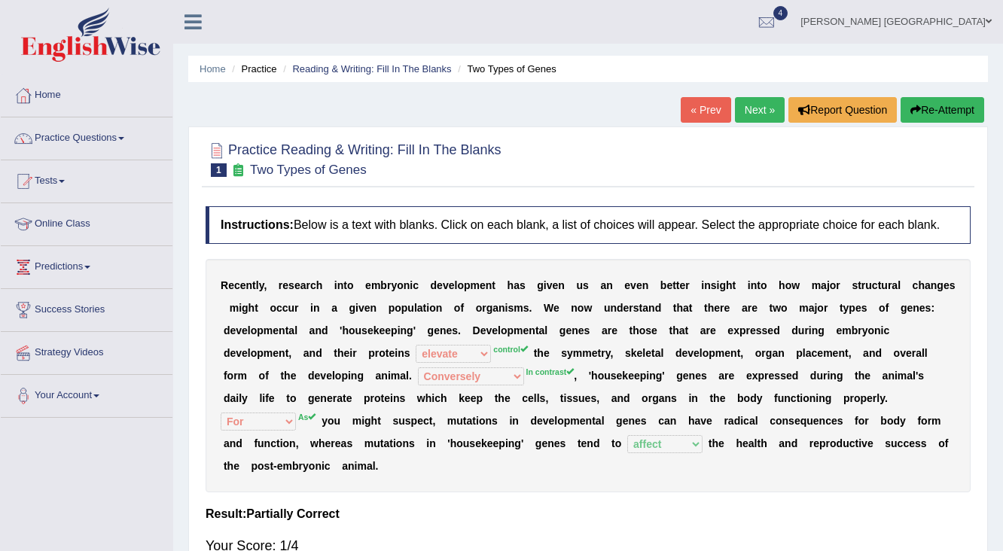
click at [756, 109] on link "Next »" at bounding box center [760, 110] width 50 height 26
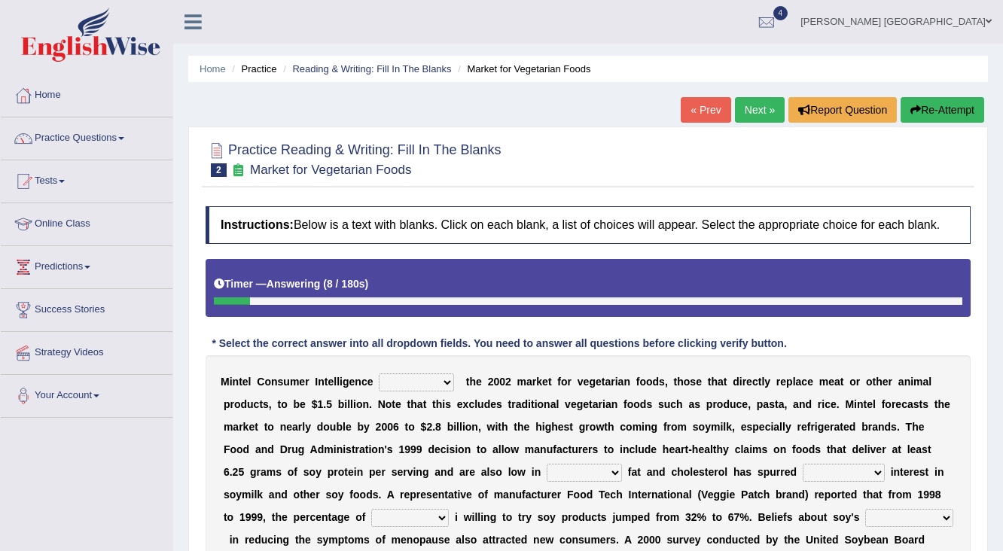
click at [409, 384] on select "deals fulfills creates estimates" at bounding box center [416, 383] width 75 height 18
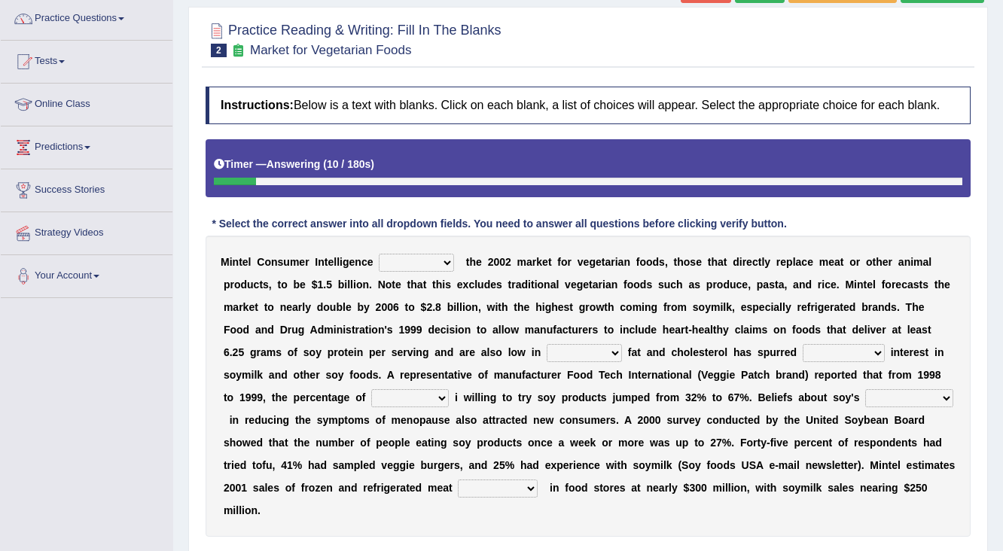
scroll to position [121, 0]
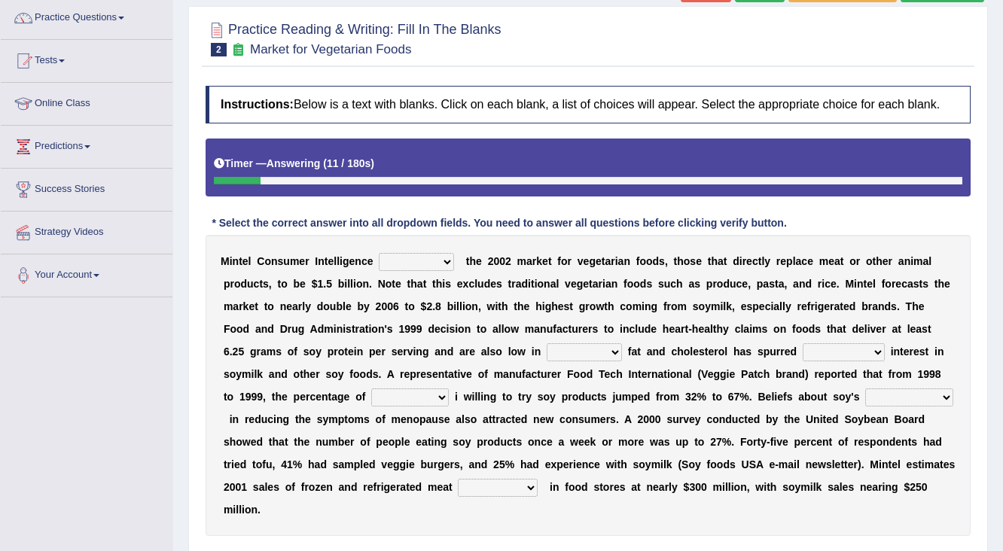
click at [406, 263] on select "deals fulfills creates estimates" at bounding box center [416, 262] width 75 height 18
click at [442, 260] on select "deals fulfills creates estimates" at bounding box center [416, 262] width 75 height 18
click at [379, 253] on select "deals fulfills creates estimates" at bounding box center [416, 262] width 75 height 18
click at [424, 253] on select "deals fulfills creates estimates" at bounding box center [416, 262] width 75 height 18
select select "deals"
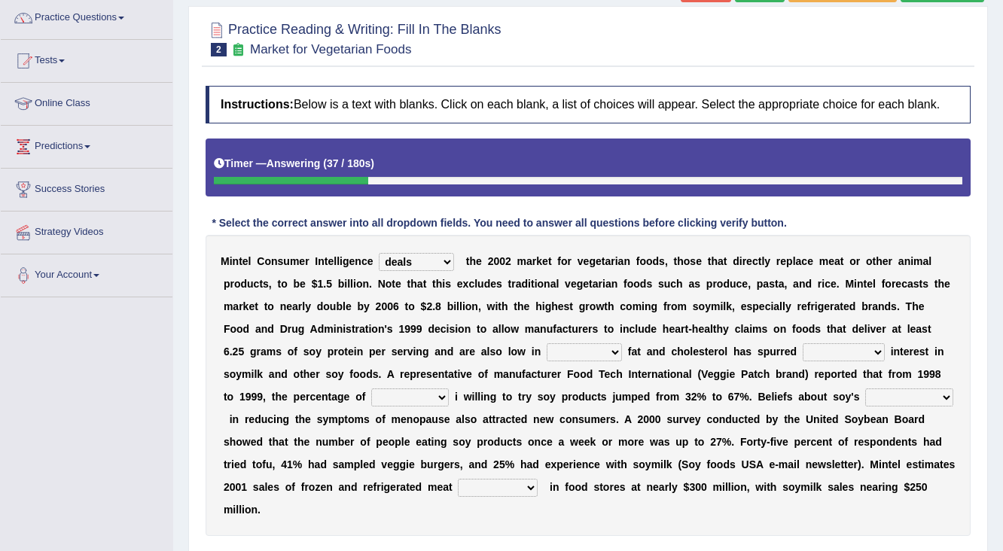
click at [379, 253] on select "deals fulfills creates estimates" at bounding box center [416, 262] width 75 height 18
click at [547, 350] on select "saturated solid acid liquid" at bounding box center [584, 352] width 75 height 18
select select "saturated"
click at [547, 343] on select "saturated solid acid liquid" at bounding box center [584, 352] width 75 height 18
click at [803, 353] on select "good big tremendous extreme" at bounding box center [844, 352] width 82 height 18
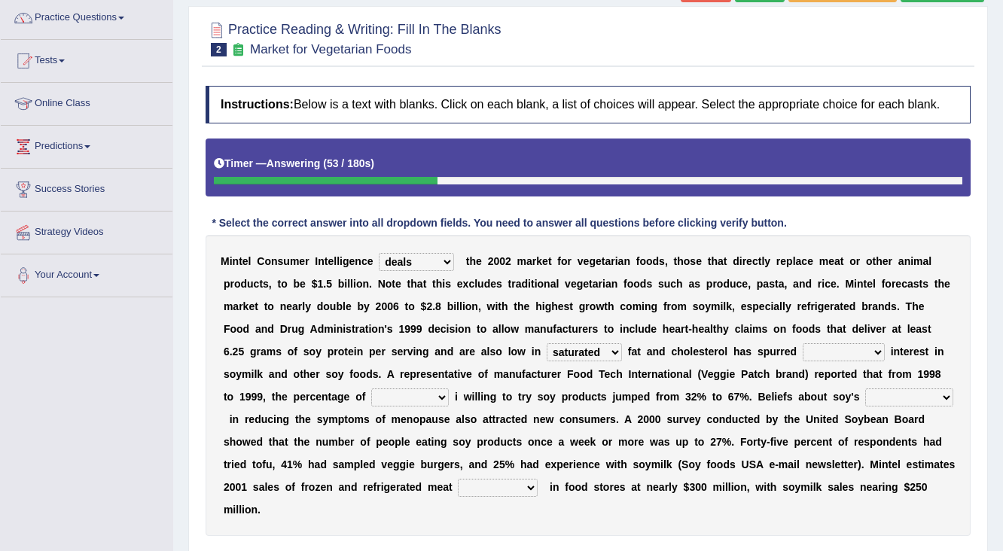
select select "extreme"
click at [803, 343] on select "good big tremendous extreme" at bounding box center [844, 352] width 82 height 18
click at [392, 389] on select "guests consumers customers clients" at bounding box center [410, 398] width 78 height 18
select select "consumers"
click at [371, 389] on select "guests consumers customers clients" at bounding box center [410, 398] width 78 height 18
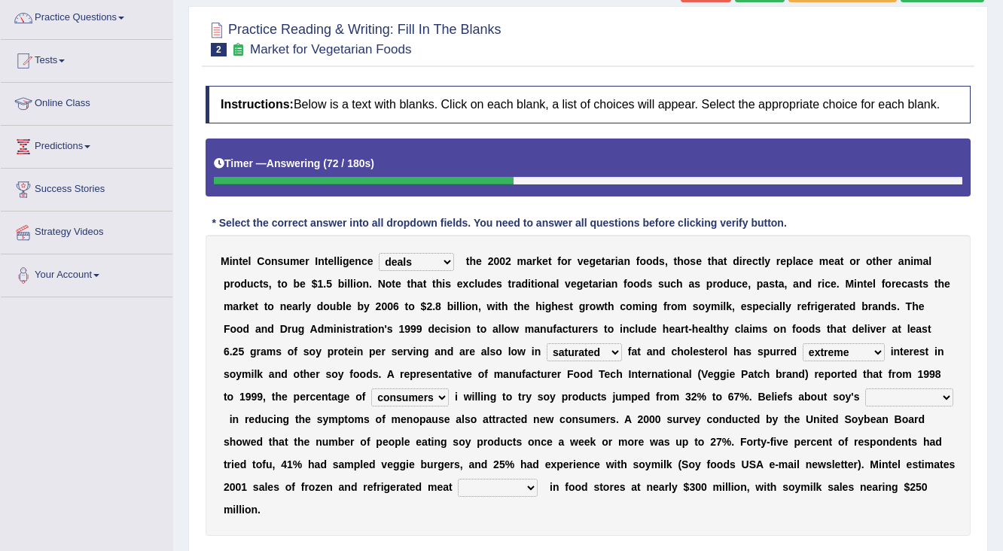
click at [889, 395] on select "effectiveness timeliness efficiency goodness" at bounding box center [910, 398] width 88 height 18
select select "efficiency"
click at [866, 389] on select "effectiveness timeliness efficiency goodness" at bounding box center [910, 398] width 88 height 18
click at [474, 487] on select "foods choices staffs alternatives" at bounding box center [498, 488] width 80 height 18
select select "alternatives"
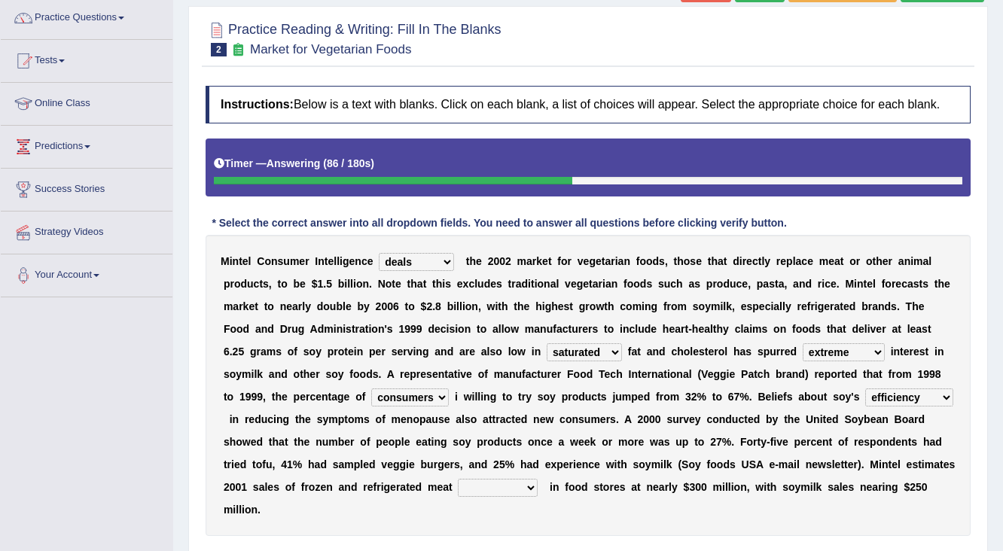
click at [458, 479] on select "foods choices staffs alternatives" at bounding box center [498, 488] width 80 height 18
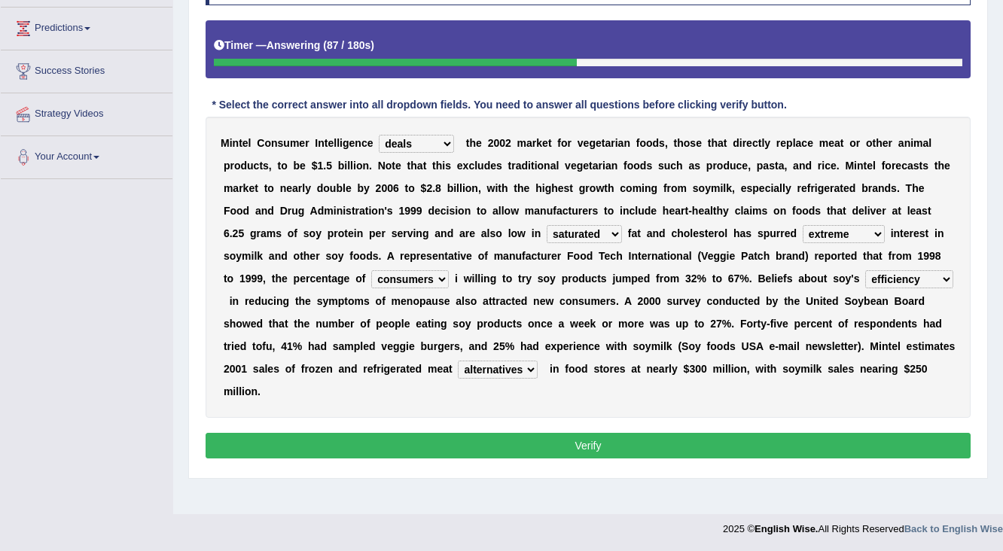
scroll to position [240, 0]
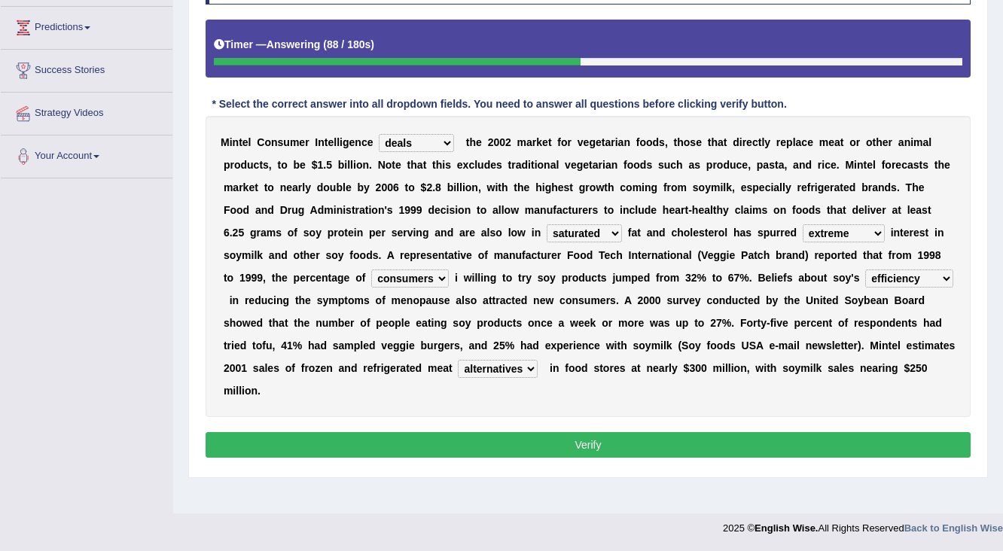
click at [438, 441] on button "Verify" at bounding box center [588, 445] width 765 height 26
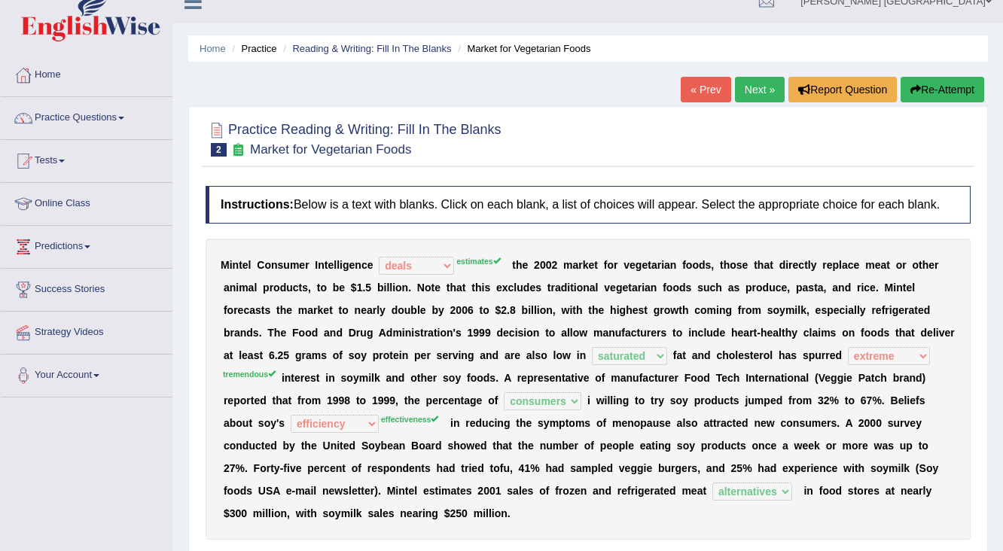
scroll to position [0, 0]
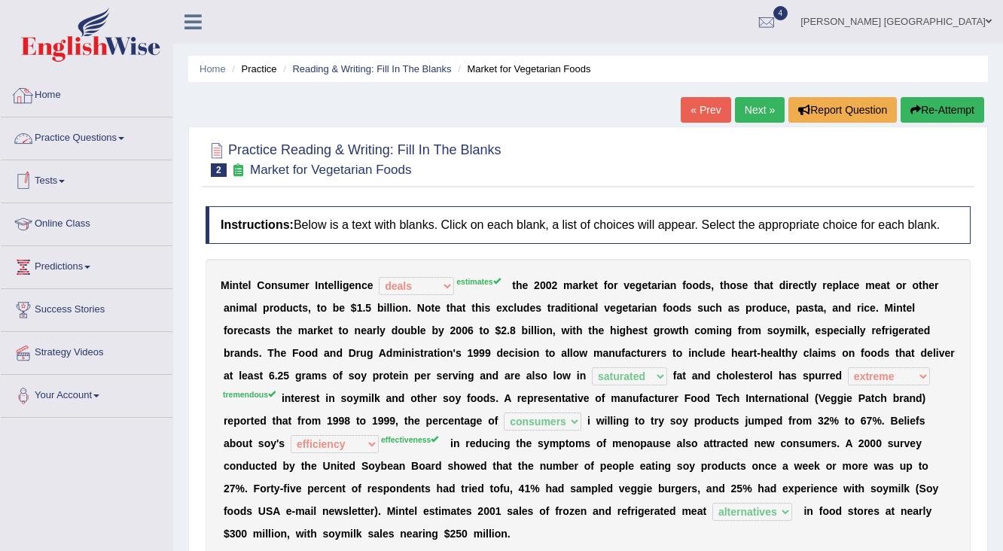
click at [44, 101] on link "Home" at bounding box center [87, 94] width 172 height 38
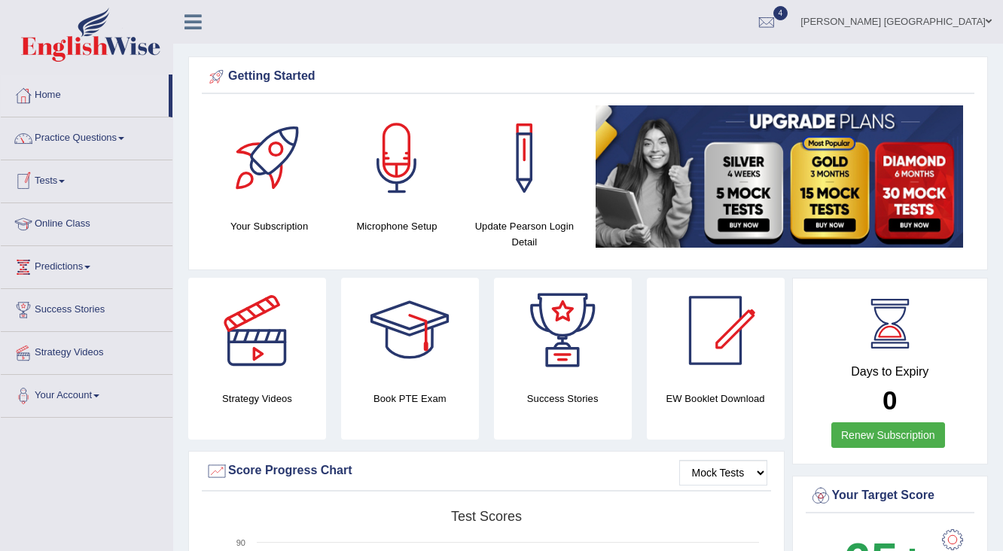
click at [112, 142] on link "Practice Questions" at bounding box center [87, 137] width 172 height 38
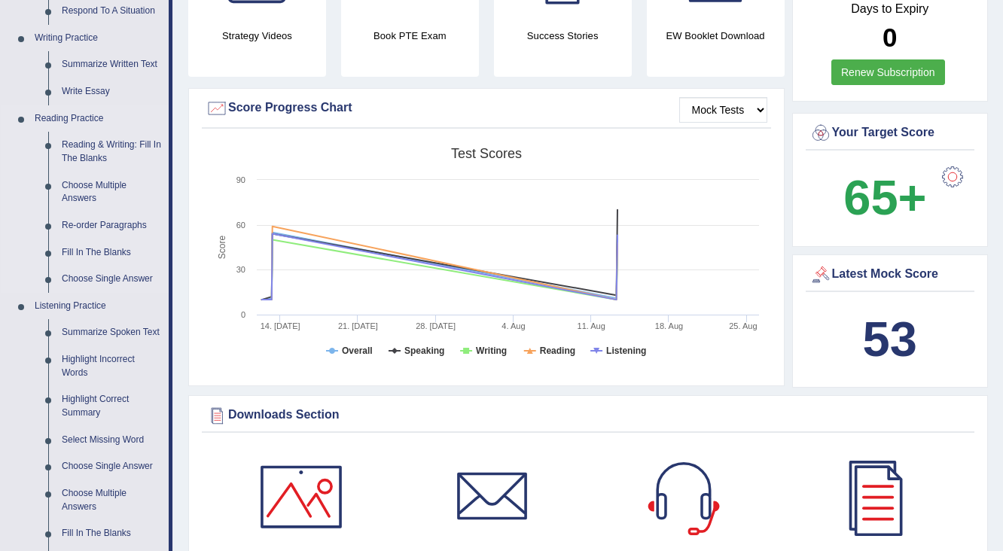
scroll to position [362, 0]
